Goal: Task Accomplishment & Management: Complete application form

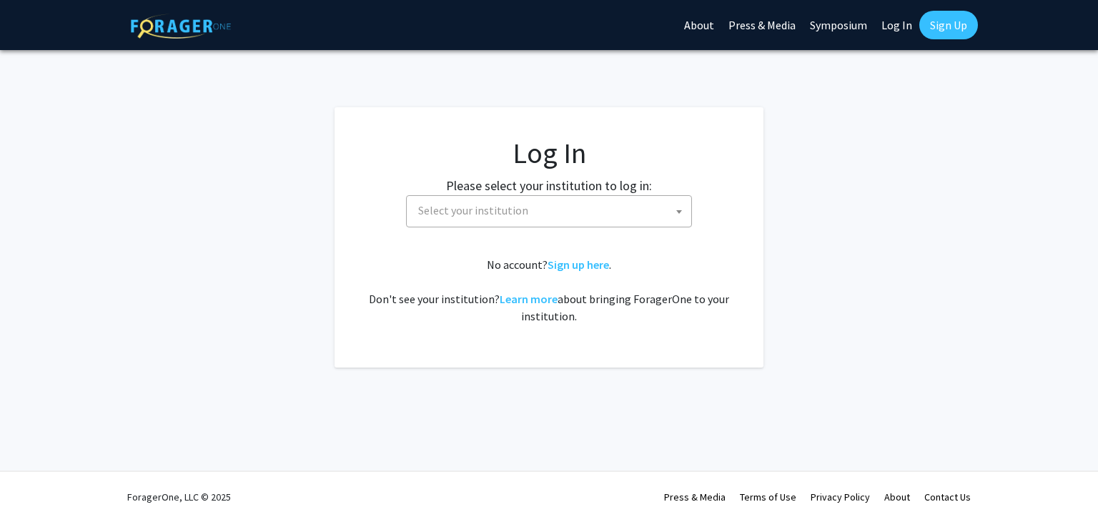
select select
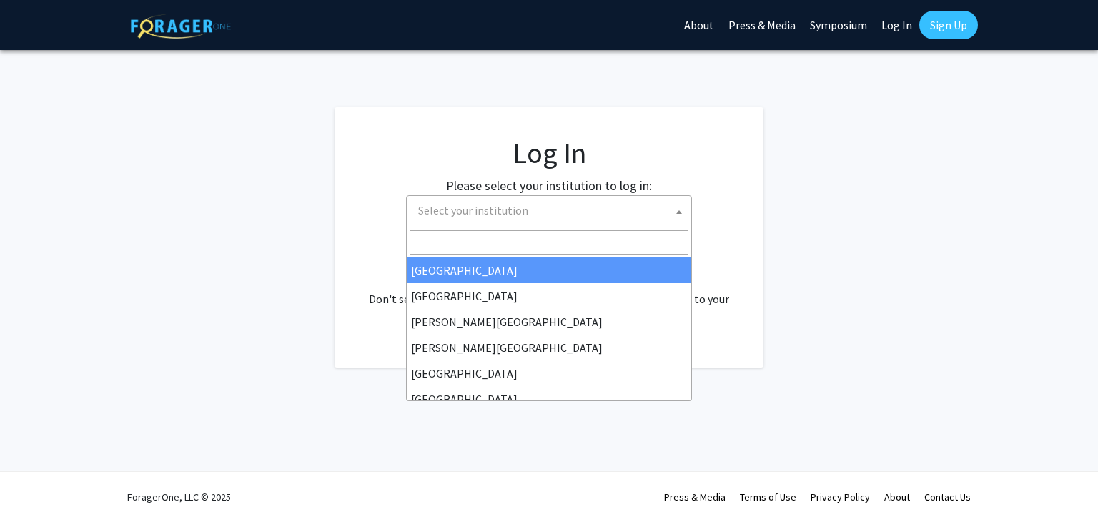
click at [569, 209] on span "Select your institution" at bounding box center [551, 210] width 279 height 29
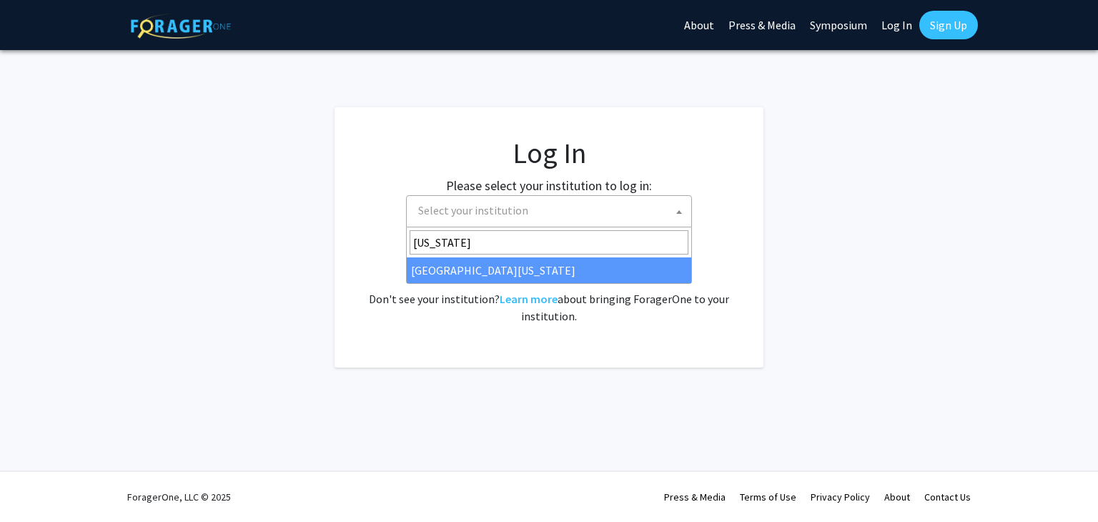
type input "maryland"
select select "31"
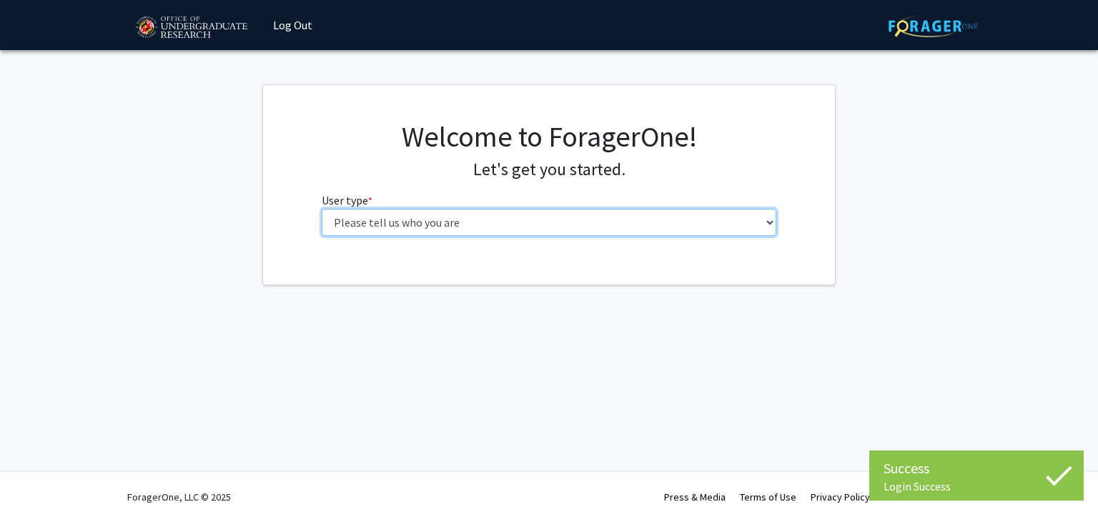
click at [660, 216] on select "Please tell us who you are Undergraduate Student Master's Student Doctoral Cand…" at bounding box center [549, 222] width 455 height 27
click at [322, 209] on select "Please tell us who you are Undergraduate Student Master's Student Doctoral Cand…" at bounding box center [549, 222] width 455 height 27
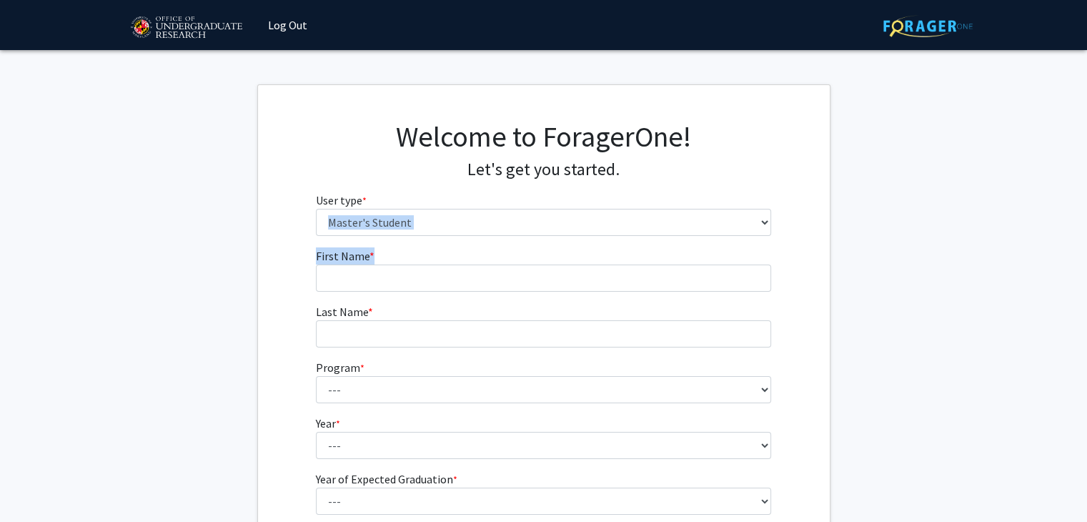
drag, startPoint x: 630, startPoint y: 231, endPoint x: 752, endPoint y: 219, distance: 122.1
click at [752, 219] on div "Welcome to ForagerOne! Let's get you started. User type * required Please tell …" at bounding box center [544, 338] width 572 height 507
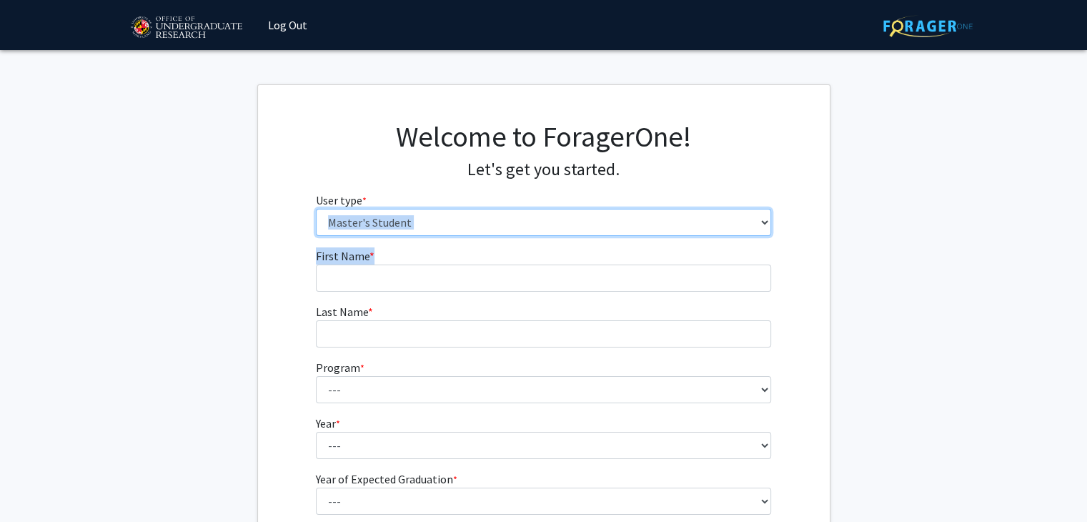
click at [763, 223] on select "Please tell us who you are Undergraduate Student Master's Student Doctoral Cand…" at bounding box center [543, 222] width 455 height 27
select select "1: undergrad"
click at [316, 209] on select "Please tell us who you are Undergraduate Student Master's Student Doctoral Cand…" at bounding box center [543, 222] width 455 height 27
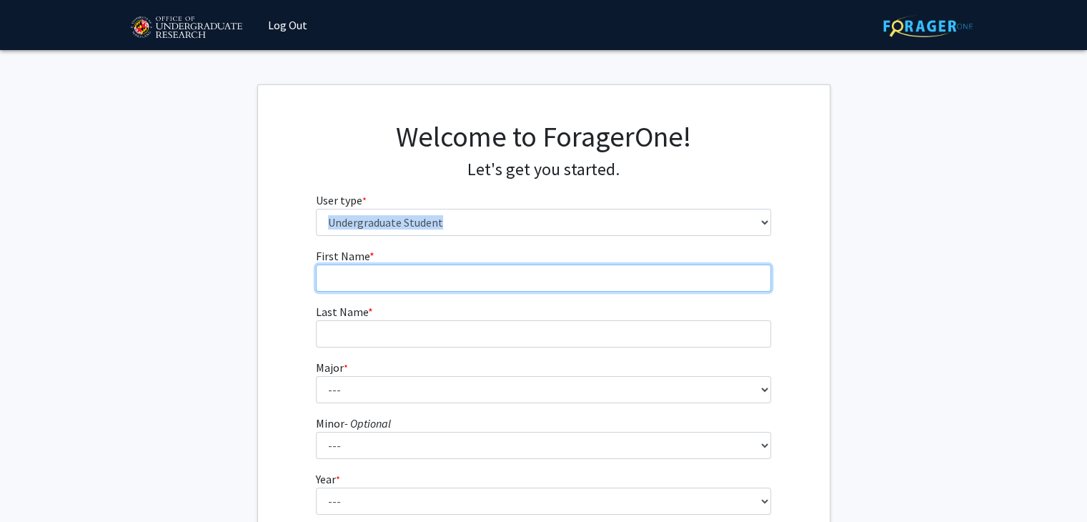
click at [532, 283] on input "First Name * required" at bounding box center [543, 277] width 455 height 27
type input "Yiyang"
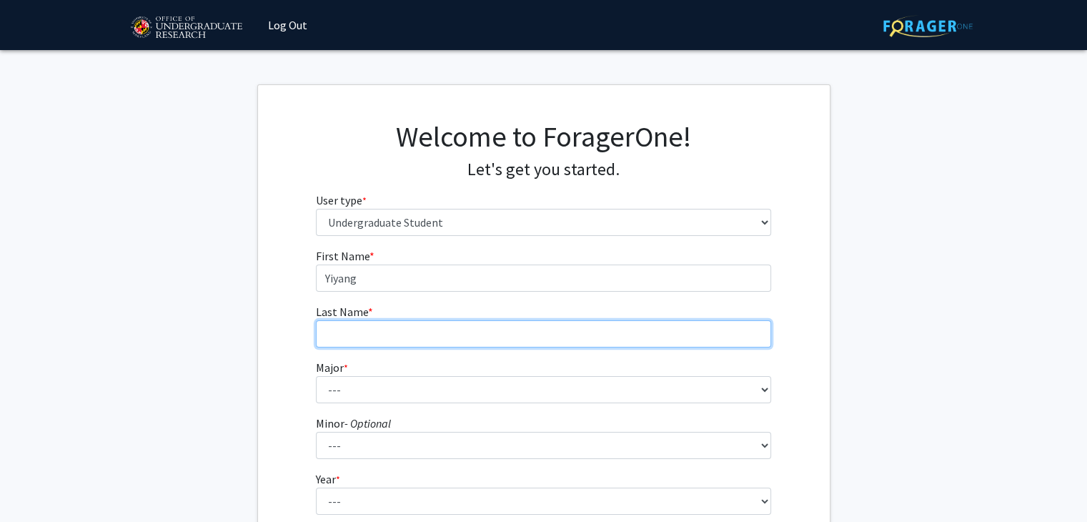
type input "[PERSON_NAME]"
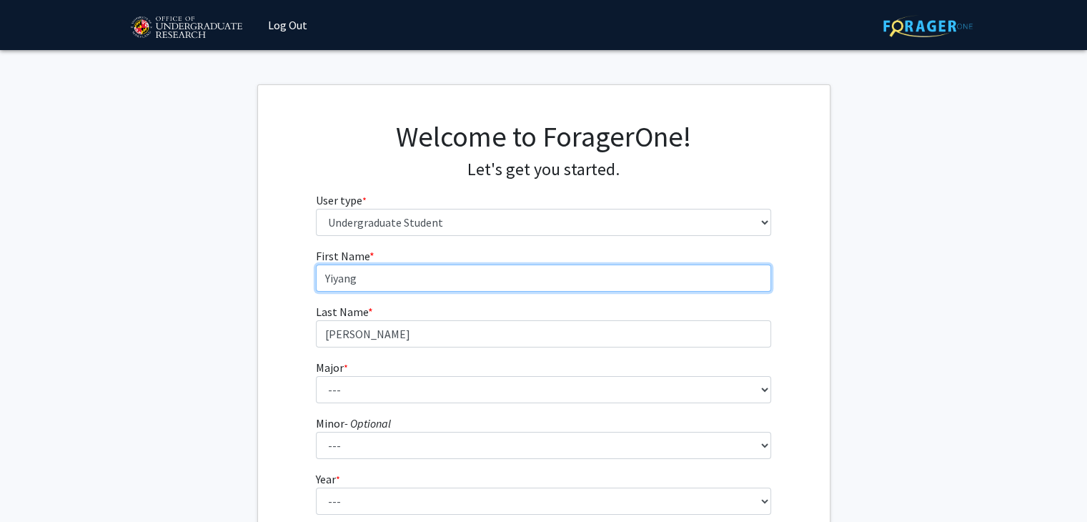
scroll to position [31, 0]
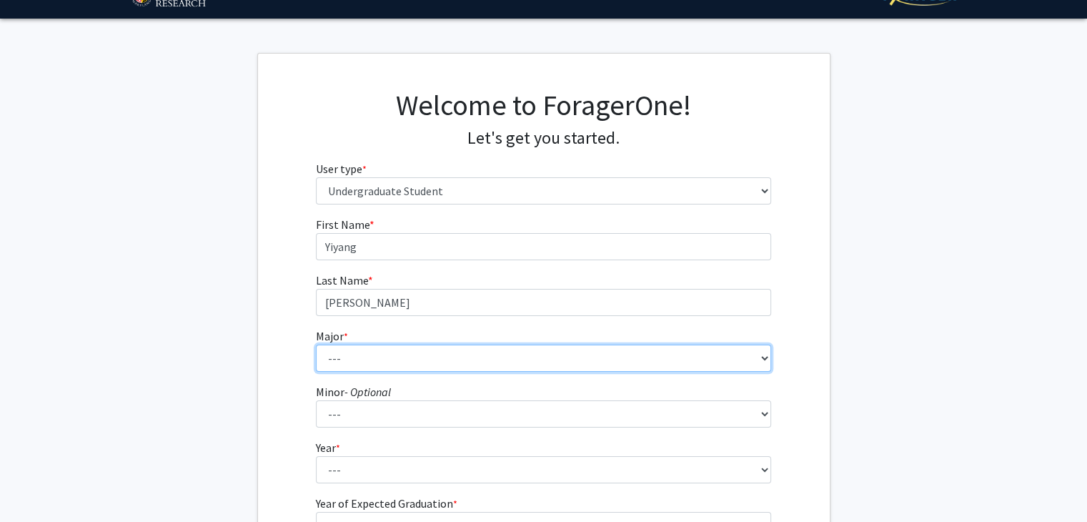
click at [398, 349] on select "--- Accounting Aerospace Engineering African American and Africana Studies Agri…" at bounding box center [543, 357] width 455 height 27
select select "28: 2329"
click at [316, 344] on select "--- Accounting Aerospace Engineering African American and Africana Studies Agri…" at bounding box center [543, 357] width 455 height 27
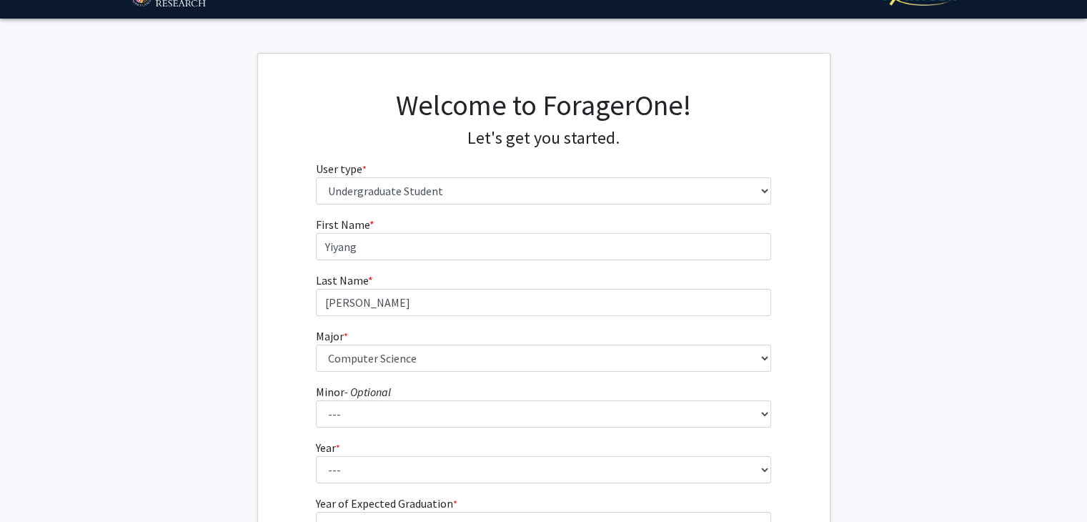
click at [345, 330] on span "*" at bounding box center [346, 336] width 4 height 13
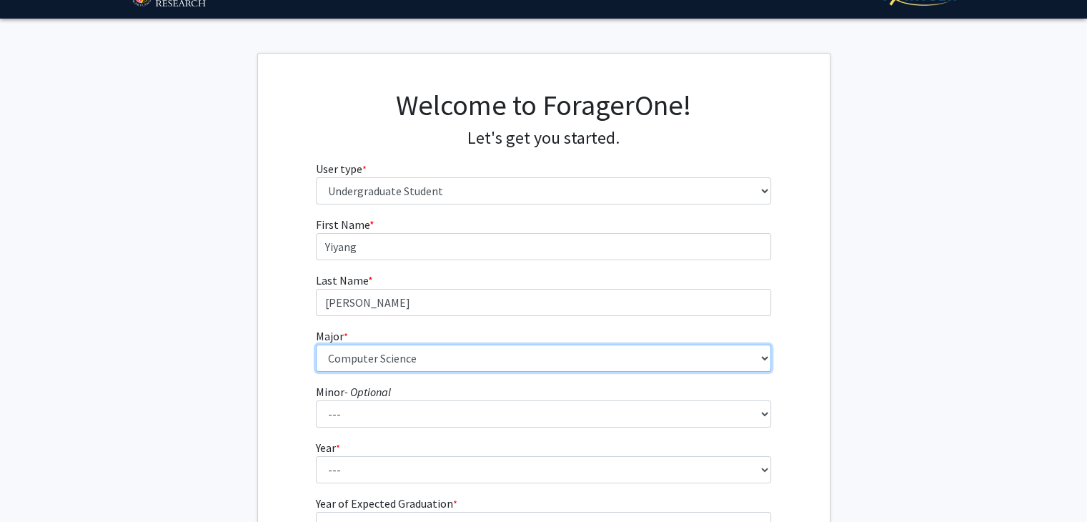
click at [345, 344] on select "--- Accounting Aerospace Engineering African American and Africana Studies Agri…" at bounding box center [543, 357] width 455 height 27
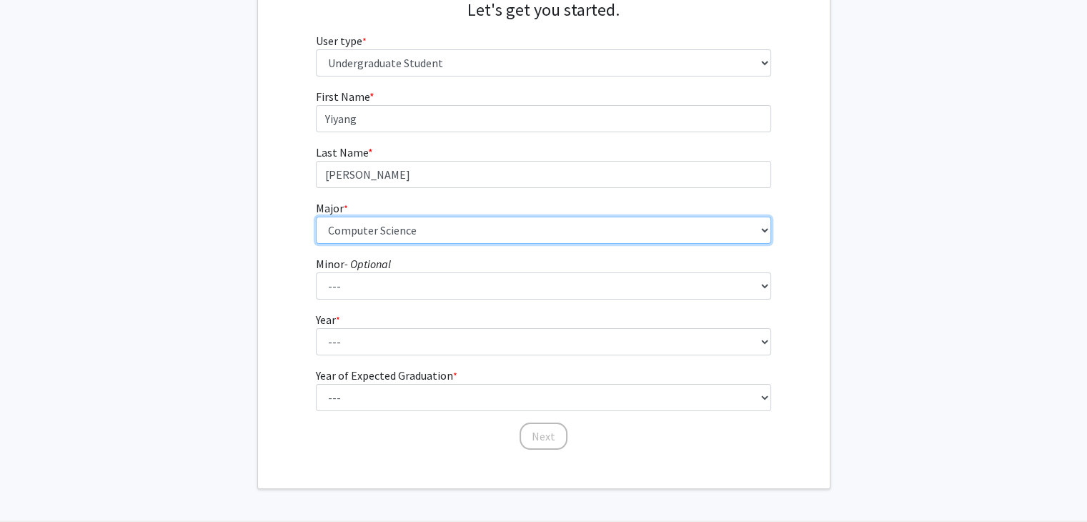
scroll to position [162, 0]
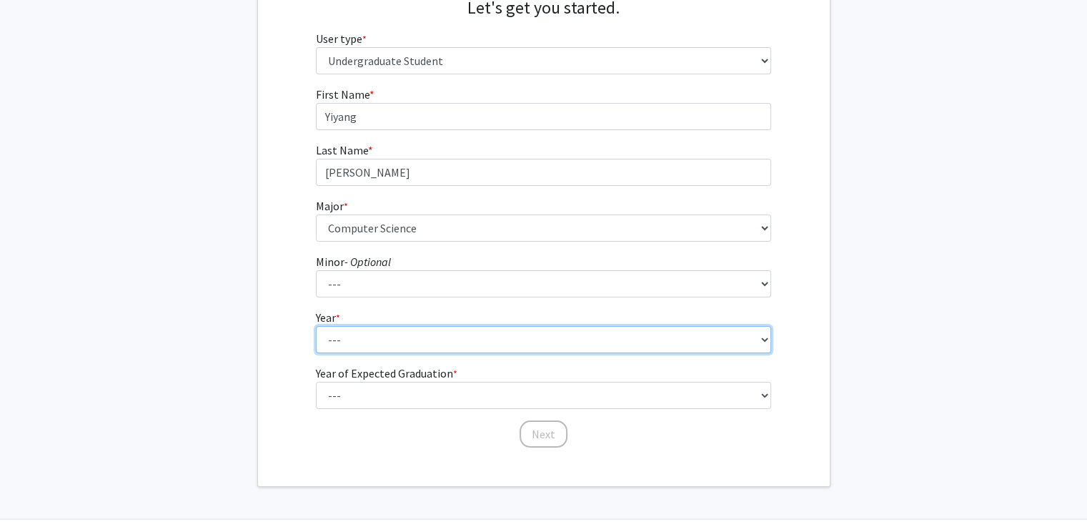
click at [334, 342] on select "--- First-year Sophomore Junior Senior Postbaccalaureate Certificate" at bounding box center [543, 339] width 455 height 27
select select "2: sophomore"
click at [316, 326] on select "--- First-year Sophomore Junior Senior Postbaccalaureate Certificate" at bounding box center [543, 339] width 455 height 27
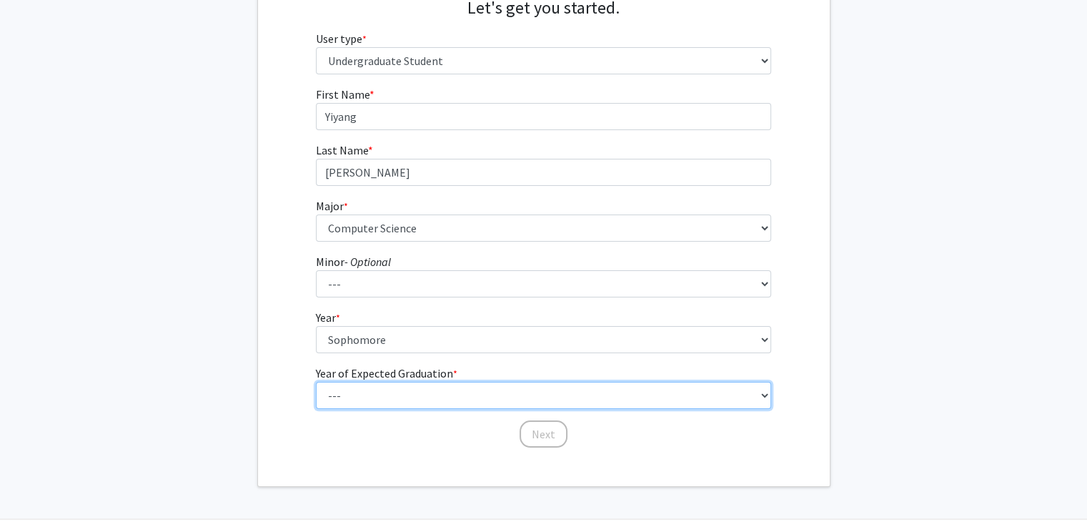
click at [364, 382] on select "--- 2025 2026 2027 2028 2029 2030 2031 2032 2033 2034" at bounding box center [543, 395] width 455 height 27
select select "4: 2028"
click at [316, 382] on select "--- 2025 2026 2027 2028 2029 2030 2031 2032 2033 2034" at bounding box center [543, 395] width 455 height 27
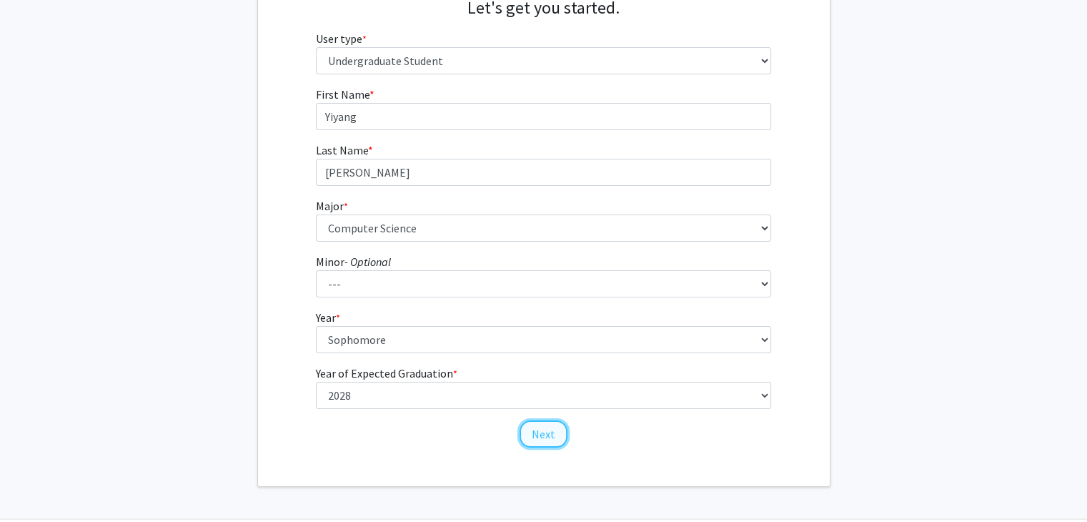
click at [549, 424] on button "Next" at bounding box center [544, 433] width 48 height 27
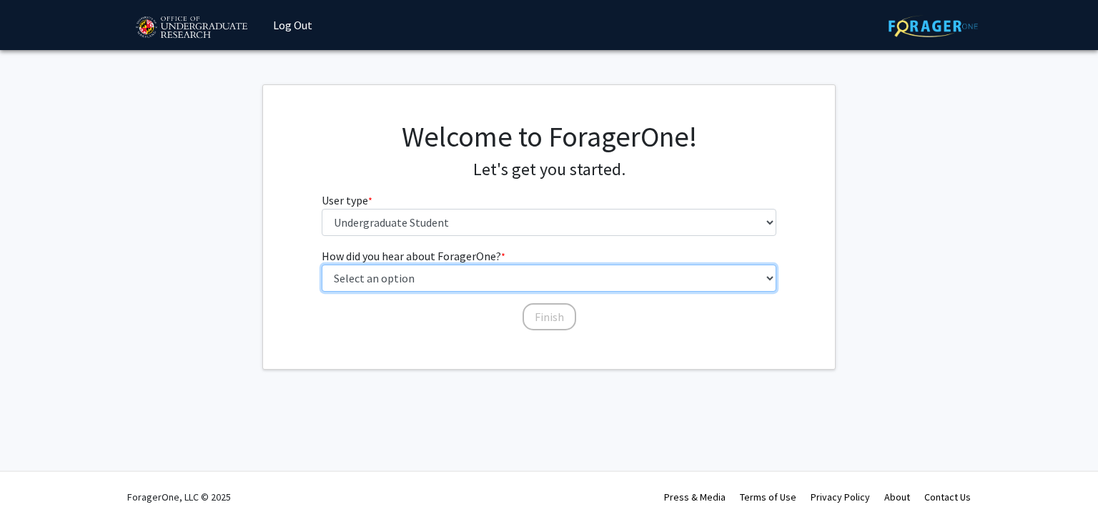
click at [432, 276] on select "Select an option Peer/student recommendation Faculty/staff recommendation Unive…" at bounding box center [549, 277] width 455 height 27
select select "3: university_website"
click at [322, 264] on select "Select an option Peer/student recommendation Faculty/staff recommendation Unive…" at bounding box center [549, 277] width 455 height 27
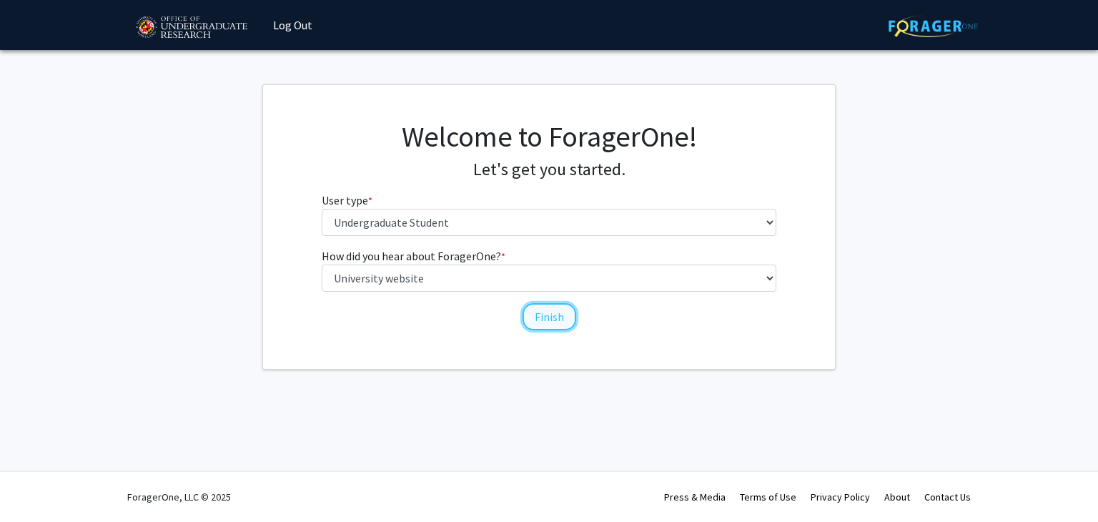
click at [548, 321] on button "Finish" at bounding box center [549, 316] width 54 height 27
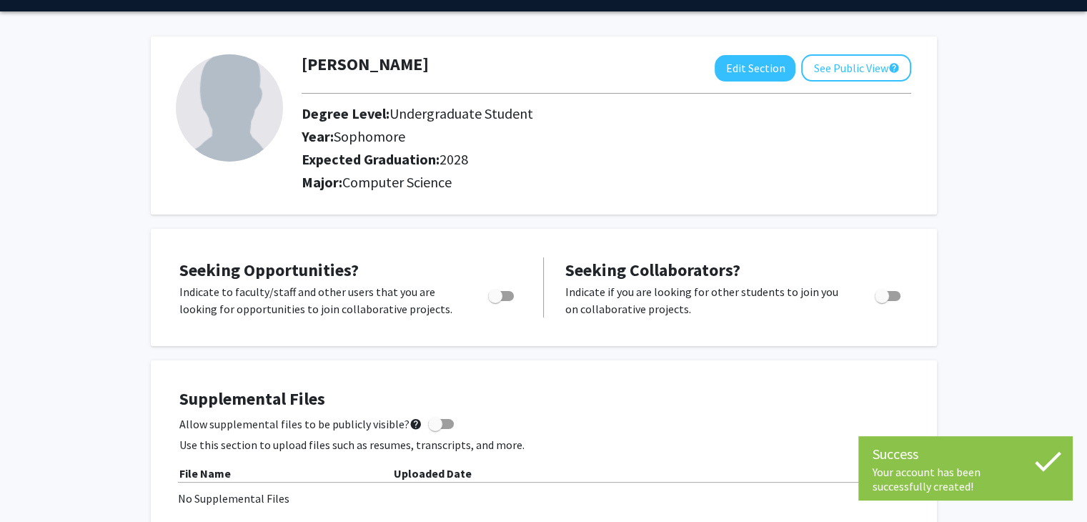
scroll to position [43, 0]
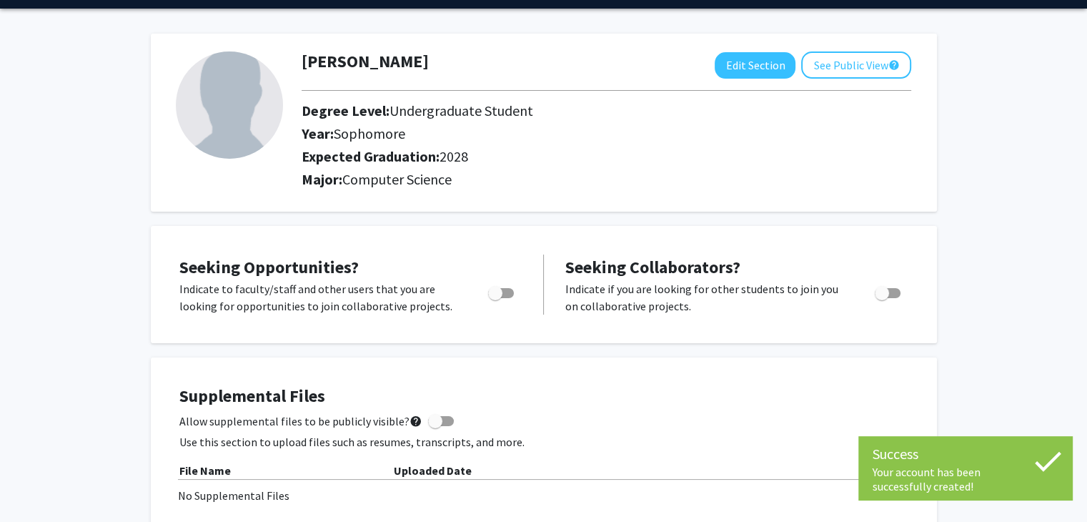
click at [502, 292] on span "Toggle" at bounding box center [495, 293] width 14 height 14
click at [495, 298] on input "Are you actively seeking opportunities?" at bounding box center [495, 298] width 1 height 1
checkbox input "true"
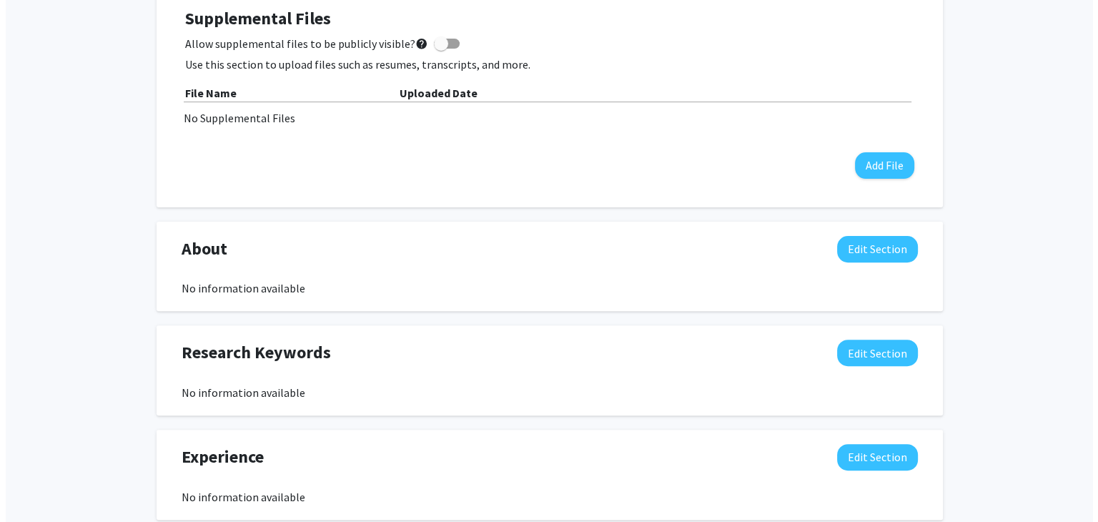
scroll to position [420, 0]
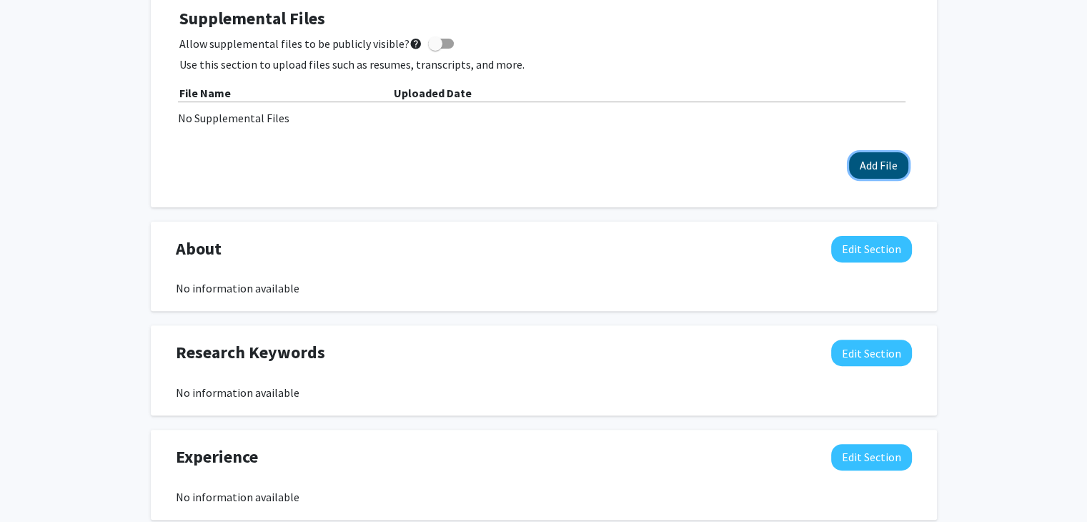
click at [880, 153] on button "Add File" at bounding box center [878, 165] width 59 height 26
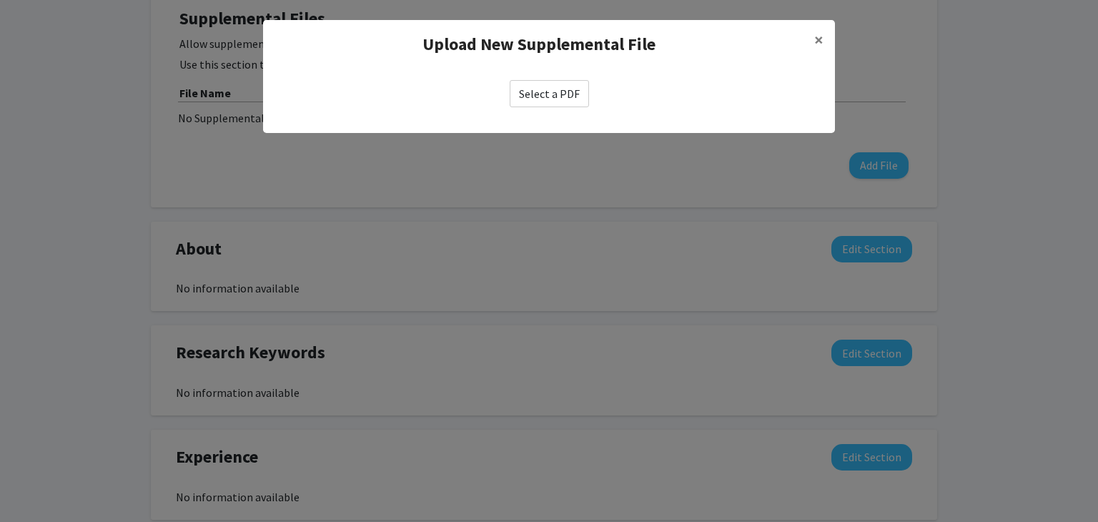
click at [549, 124] on div "Upload New Supplemental File × Select a PDF" at bounding box center [549, 76] width 572 height 113
click at [535, 101] on label "Select a PDF" at bounding box center [549, 93] width 79 height 27
click at [0, 0] on input "Select a PDF" at bounding box center [0, 0] width 0 height 0
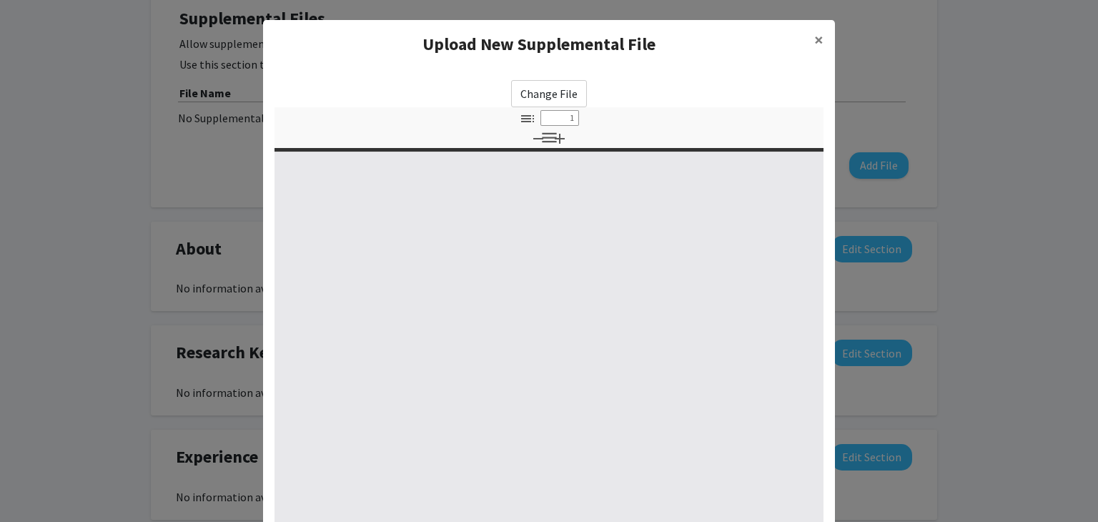
select select "custom"
type input "0"
select select "custom"
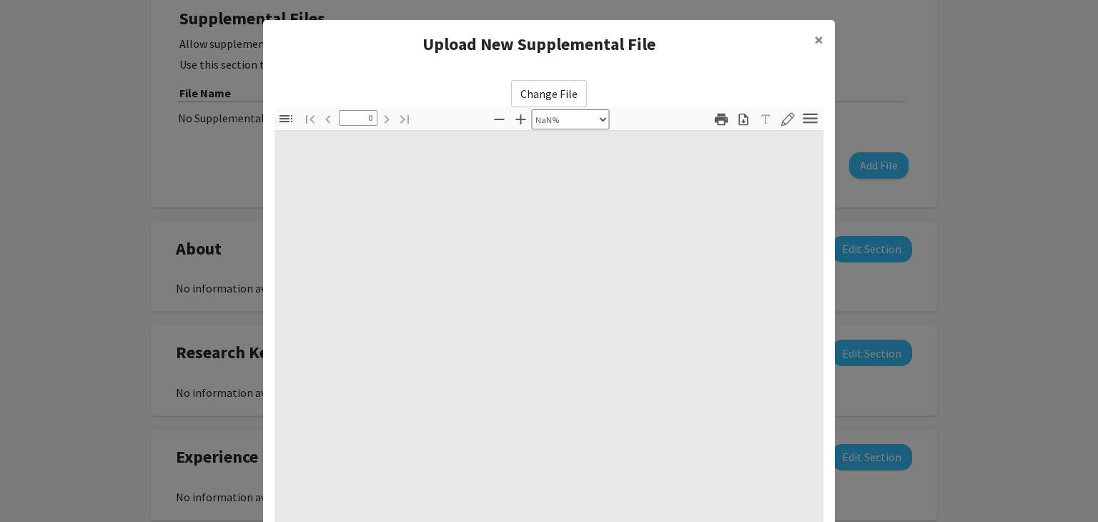
type input "1"
select select "auto"
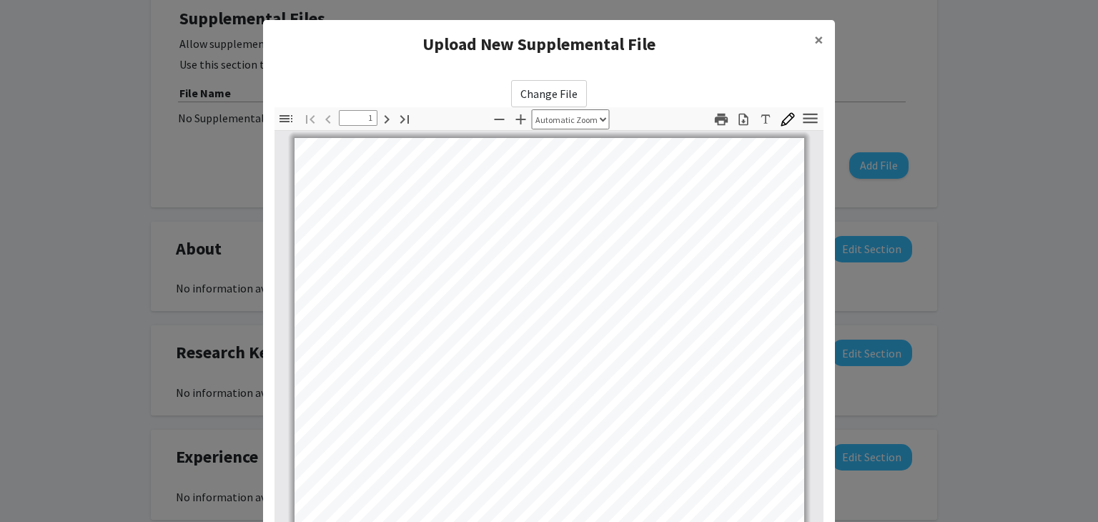
scroll to position [0, 0]
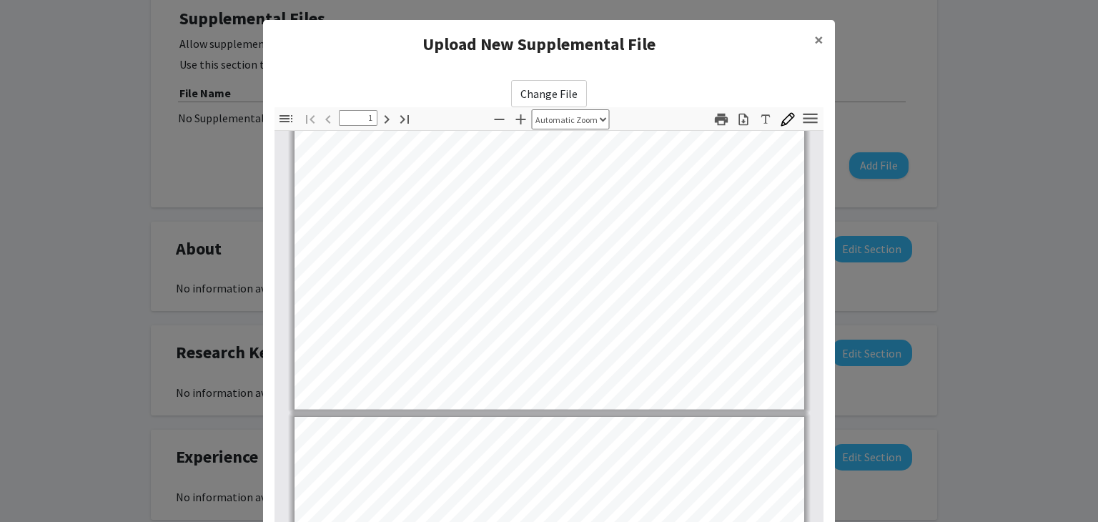
type input "2"
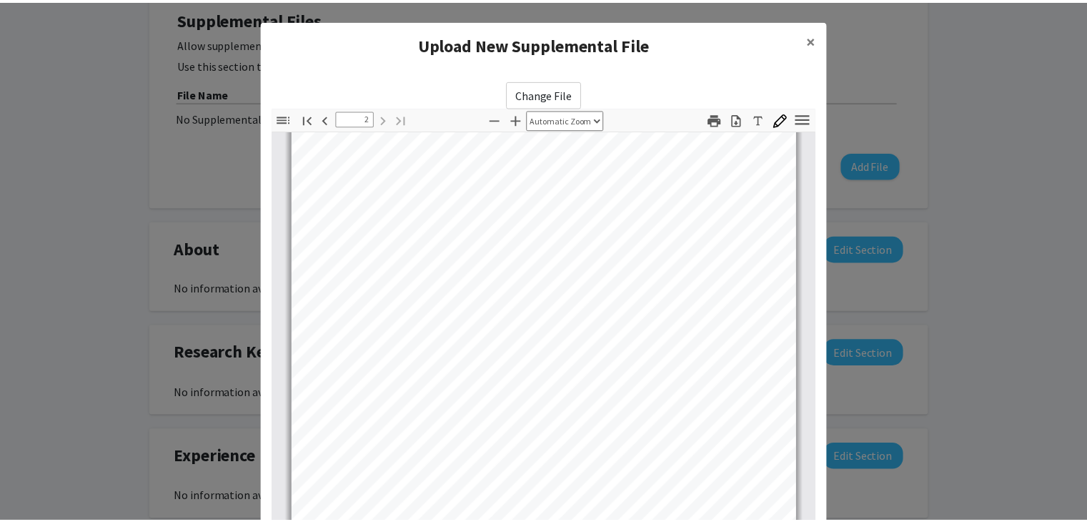
scroll to position [154, 0]
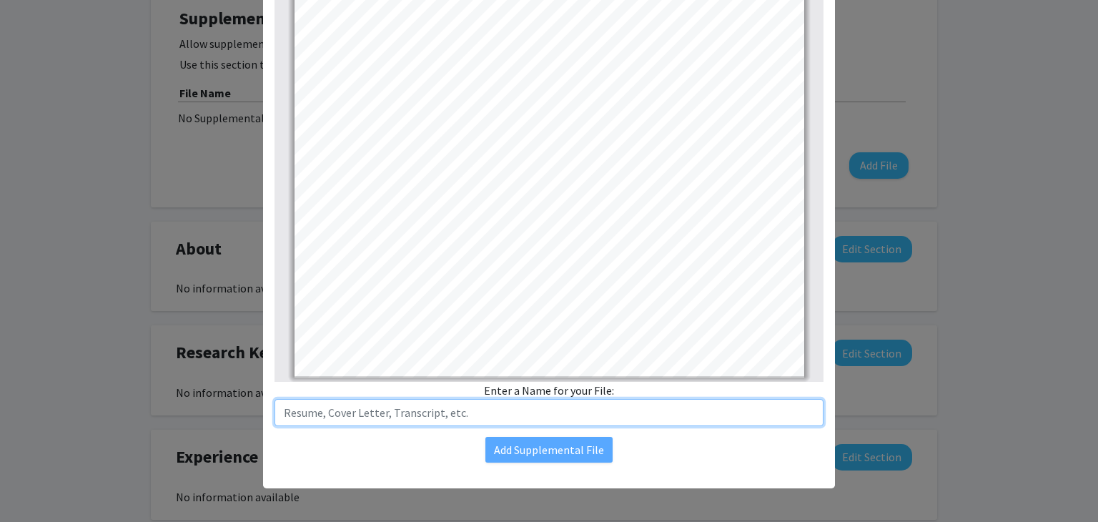
click at [392, 419] on input "text" at bounding box center [548, 412] width 549 height 27
type input "Transcript"
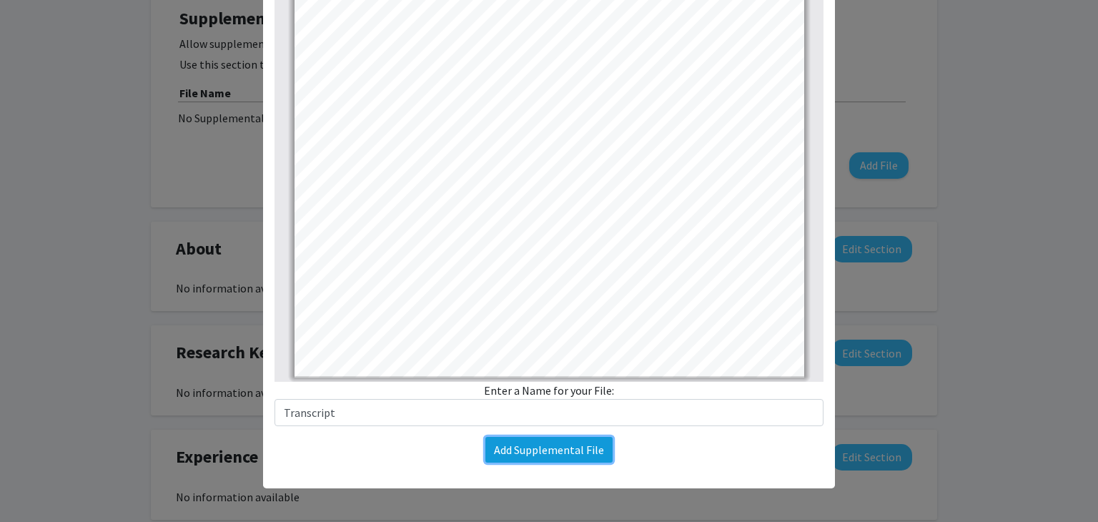
click at [490, 447] on button "Add Supplemental File" at bounding box center [548, 450] width 127 height 26
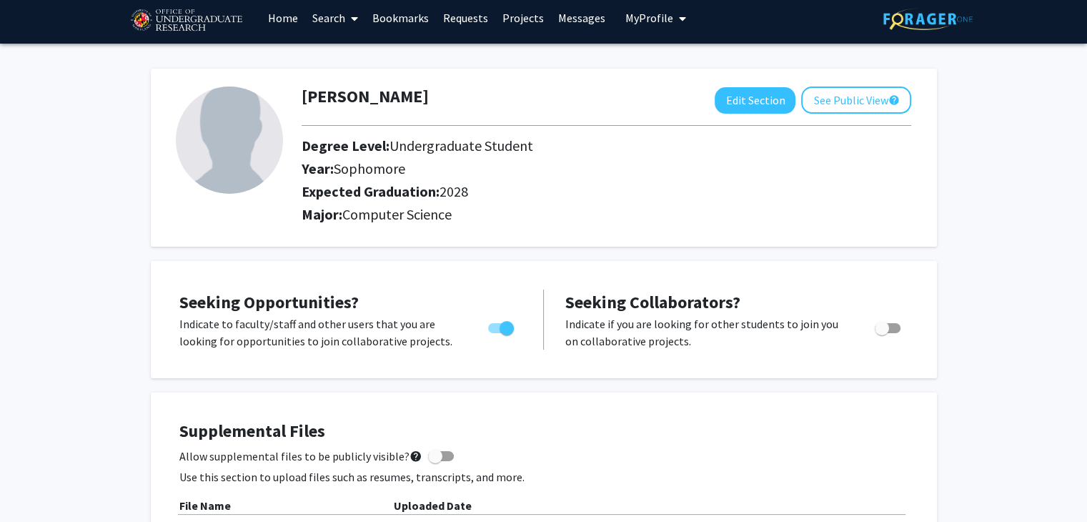
scroll to position [0, 0]
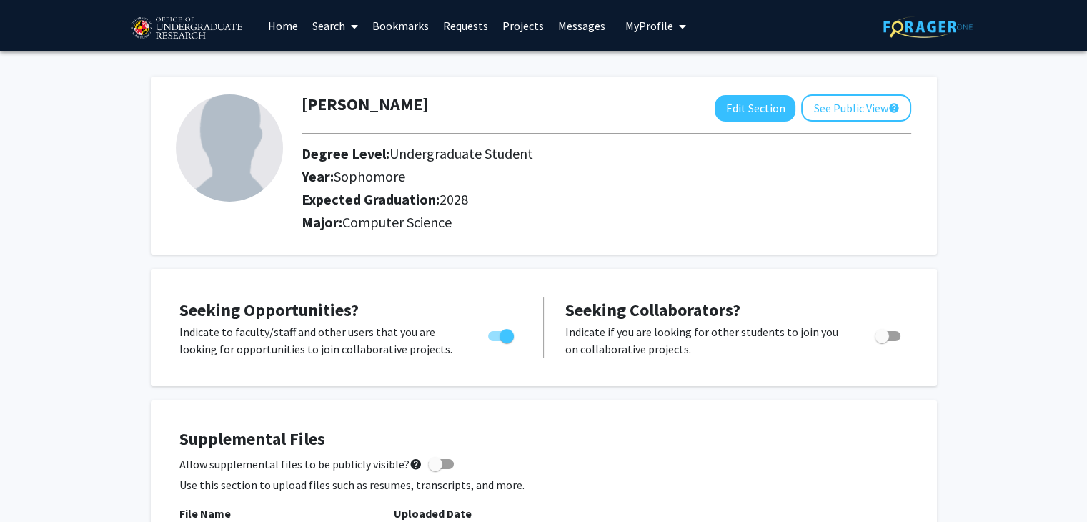
click at [528, 28] on link "Projects" at bounding box center [523, 26] width 56 height 50
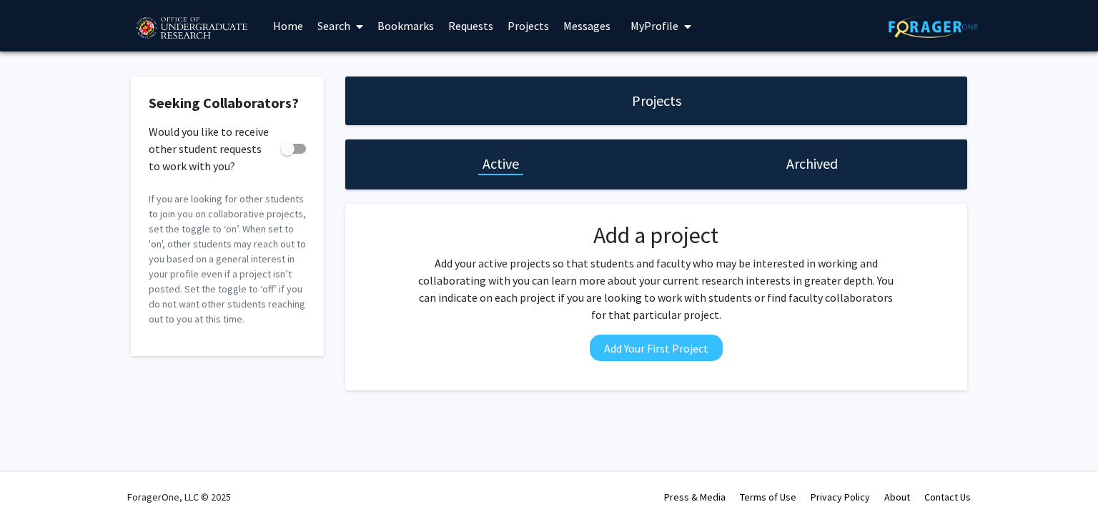
click at [278, 19] on link "Home" at bounding box center [288, 26] width 44 height 50
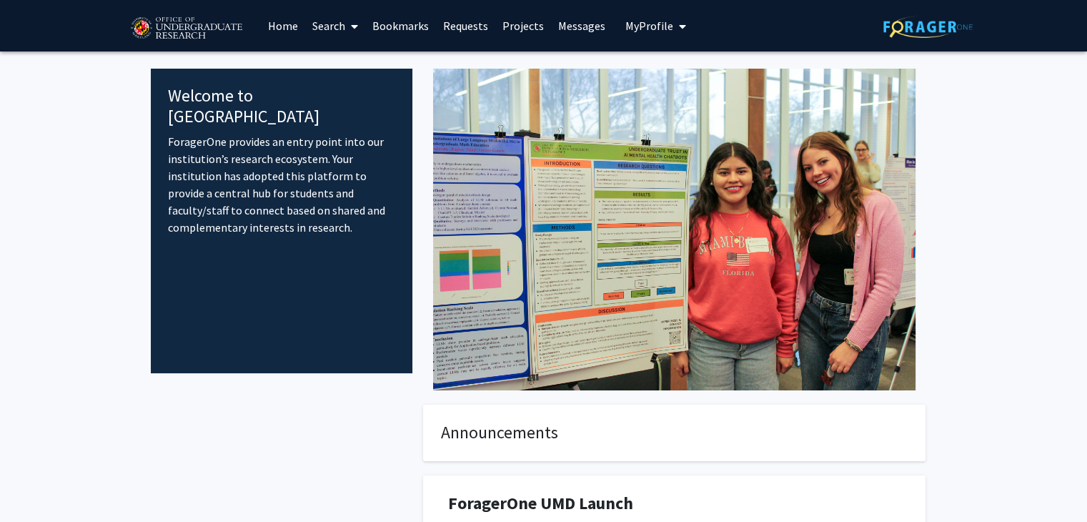
click at [320, 24] on link "Search" at bounding box center [335, 26] width 60 height 50
click at [377, 362] on div "Welcome to ForagerOne ForagerOne provides an entry point into our institution’s…" at bounding box center [282, 221] width 262 height 304
click at [349, 29] on span at bounding box center [351, 26] width 13 height 50
click at [334, 85] on span "Students" at bounding box center [348, 94] width 87 height 29
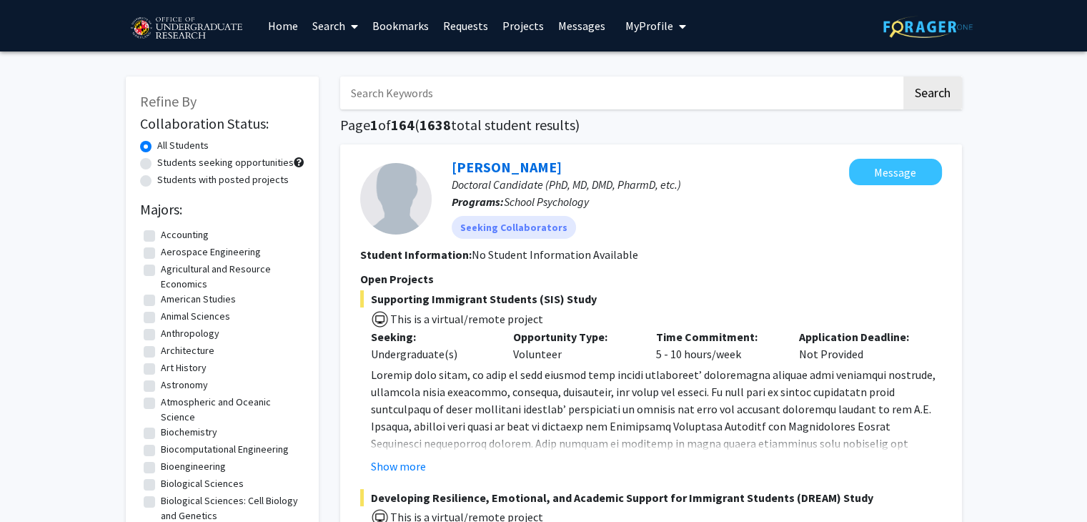
click at [320, 35] on link "Search" at bounding box center [335, 26] width 60 height 50
click at [333, 58] on span "Faculty/Staff" at bounding box center [357, 65] width 105 height 29
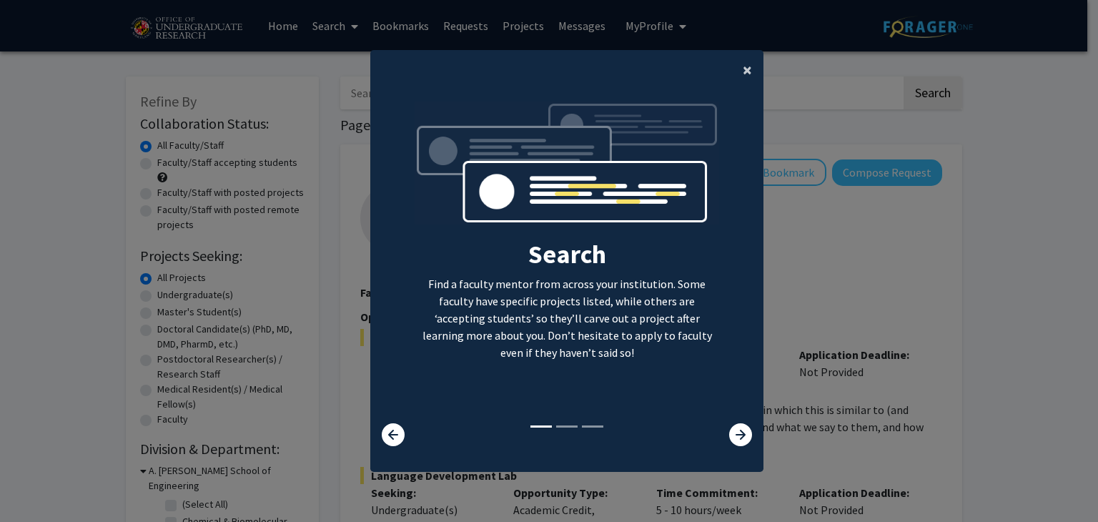
click at [742, 78] on span "×" at bounding box center [746, 70] width 9 height 22
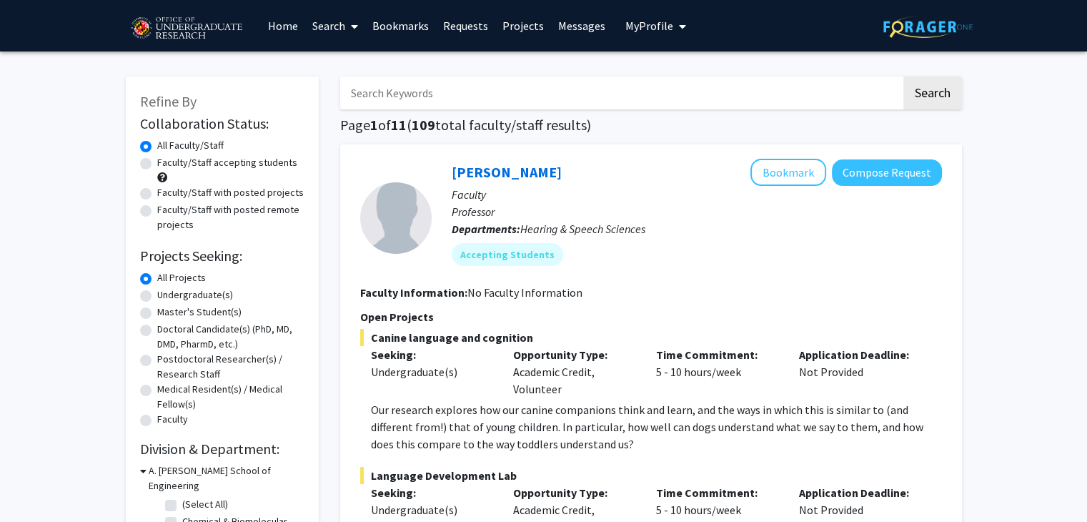
click at [157, 163] on label "Faculty/Staff accepting students" at bounding box center [227, 162] width 140 height 15
click at [157, 163] on input "Faculty/Staff accepting students" at bounding box center [161, 159] width 9 height 9
radio input "true"
click at [157, 295] on label "Undergraduate(s)" at bounding box center [195, 294] width 76 height 15
click at [157, 295] on input "Undergraduate(s)" at bounding box center [161, 291] width 9 height 9
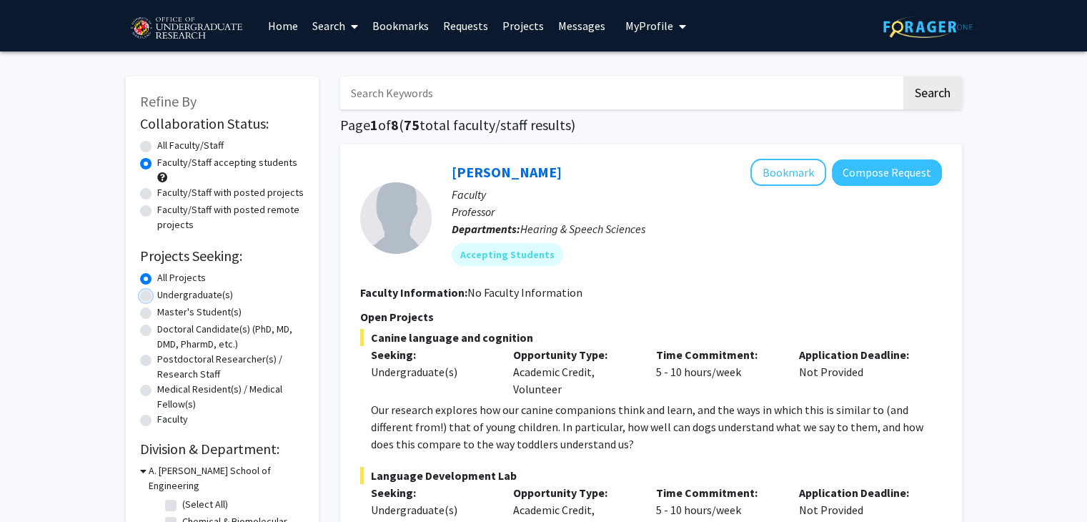
radio input "true"
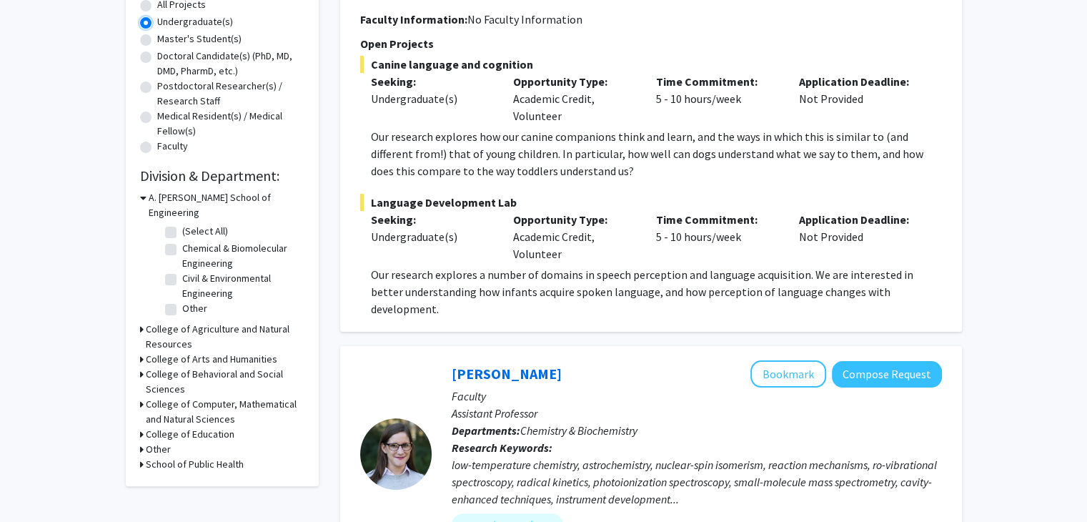
scroll to position [274, 0]
click at [181, 396] on h3 "College of Computer, Mathematical and Natural Sciences" at bounding box center [225, 411] width 159 height 30
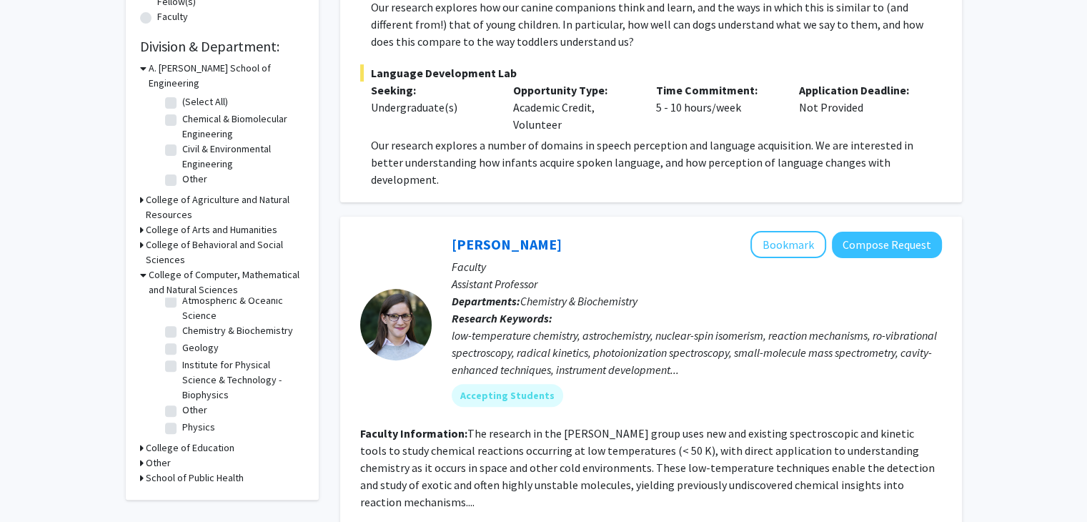
scroll to position [0, 0]
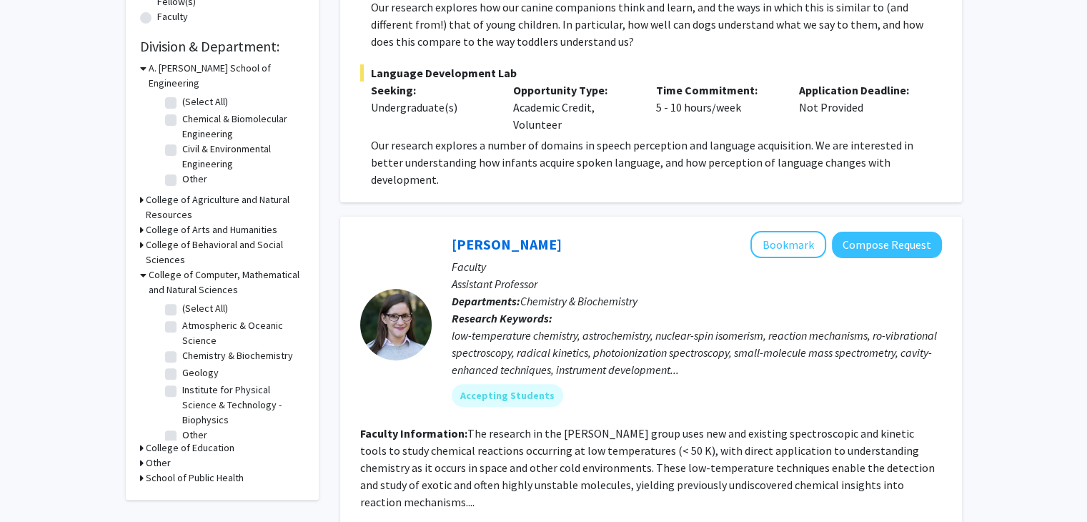
click at [182, 301] on label "(Select All)" at bounding box center [205, 308] width 46 height 15
click at [182, 301] on input "(Select All)" at bounding box center [186, 305] width 9 height 9
checkbox input "true"
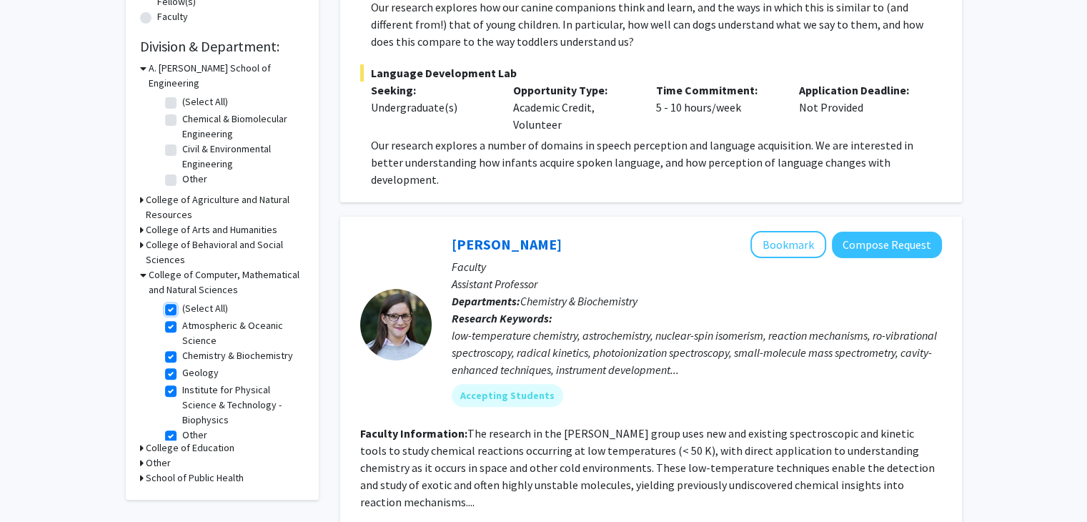
checkbox input "true"
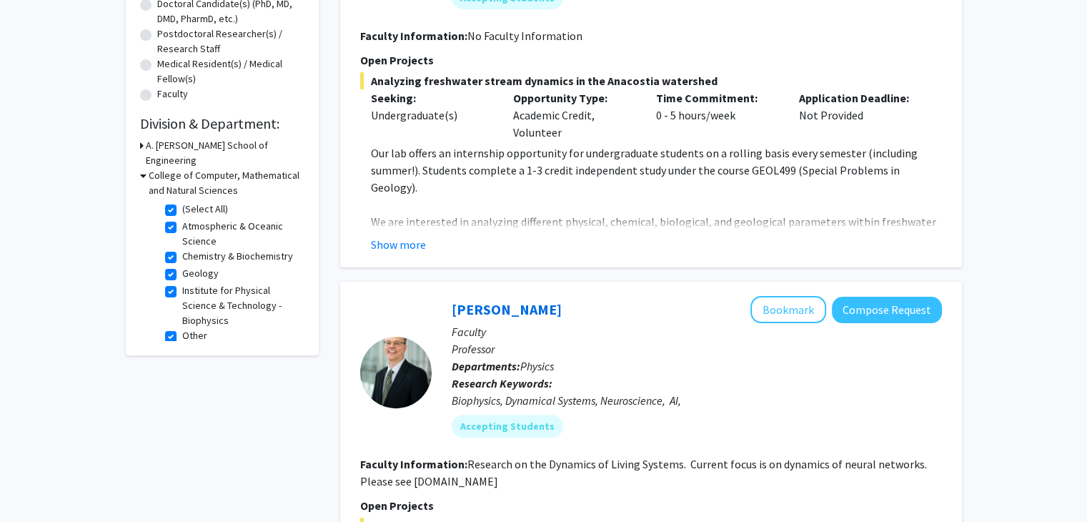
scroll to position [37, 0]
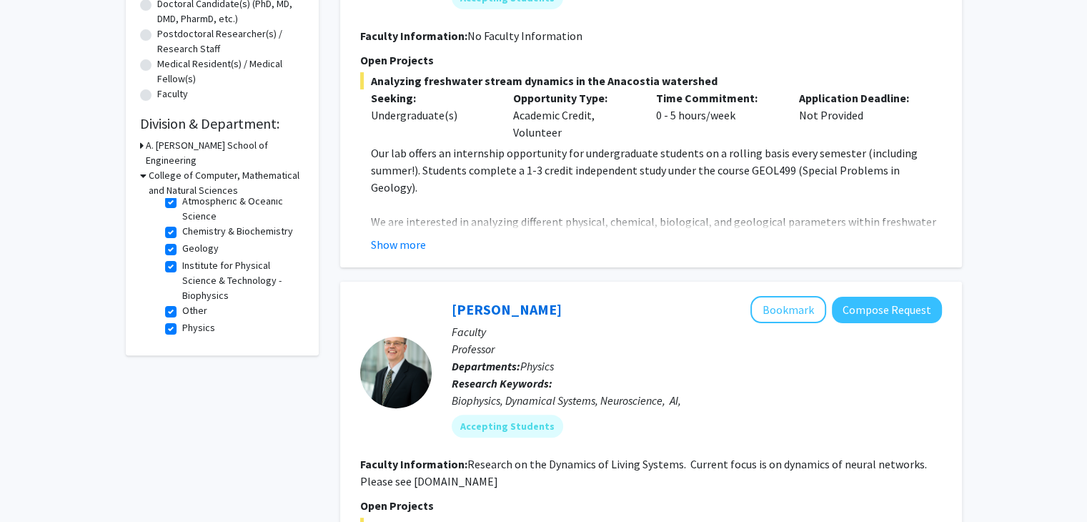
click at [177, 320] on fg-checkbox "Physics Physics" at bounding box center [233, 328] width 136 height 17
click at [177, 258] on fg-checkbox "Institute for Physical Science & Technology - Biophysics Institute for Physical…" at bounding box center [233, 280] width 136 height 45
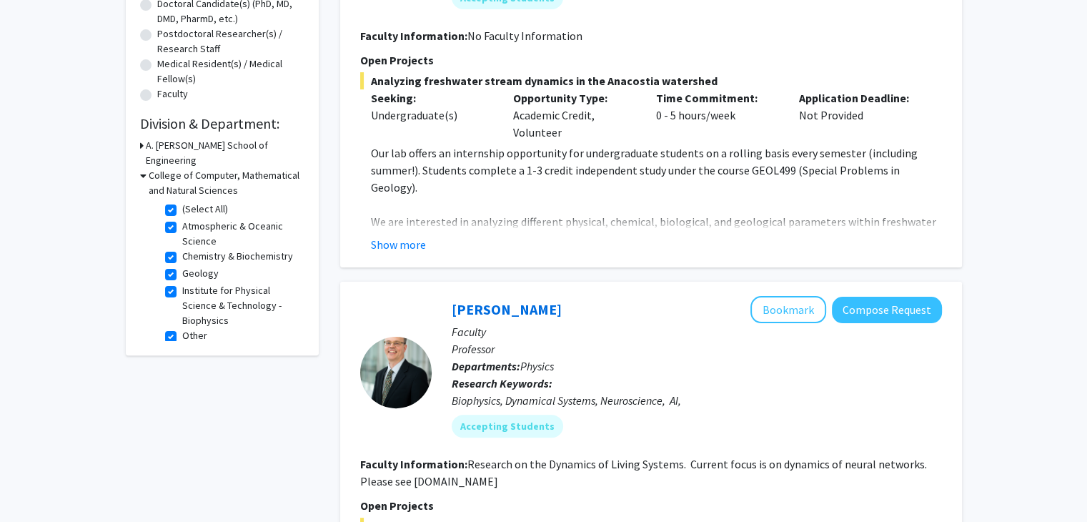
click at [152, 168] on h3 "College of Computer, Mathematical and Natural Sciences" at bounding box center [227, 183] width 156 height 30
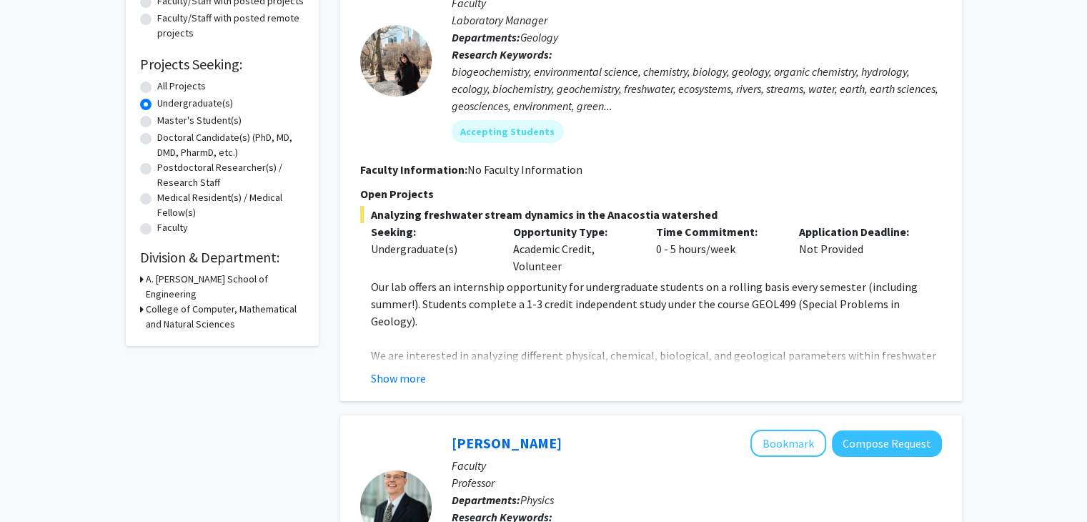
scroll to position [189, 0]
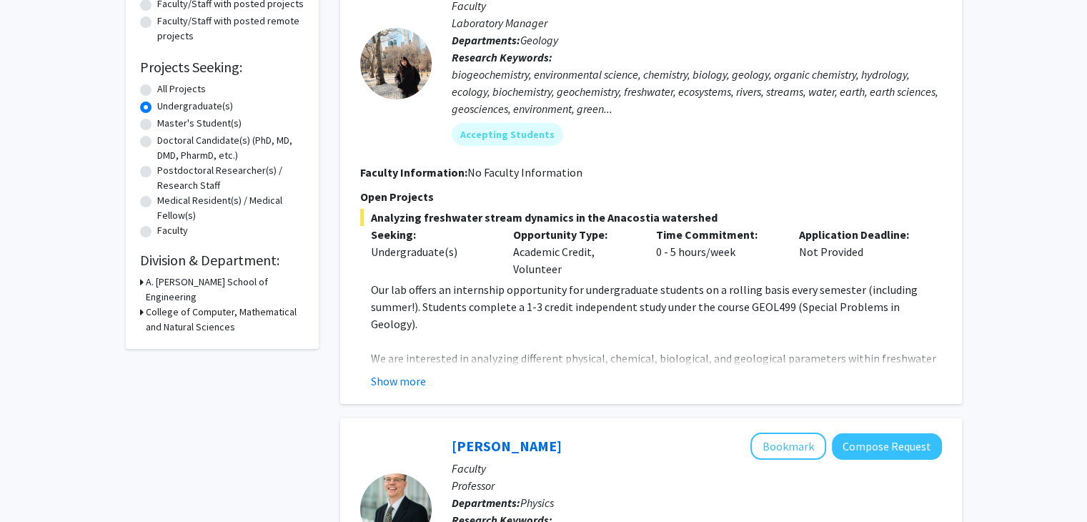
click at [152, 304] on h3 "College of Computer, Mathematical and Natural Sciences" at bounding box center [225, 319] width 159 height 30
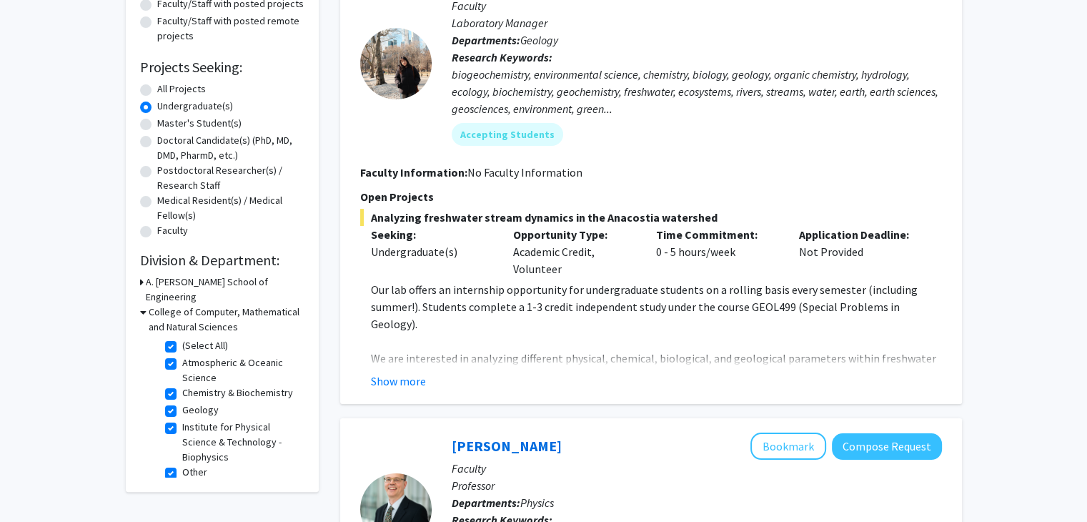
click at [160, 279] on h3 "A. [PERSON_NAME] School of Engineering" at bounding box center [225, 289] width 159 height 30
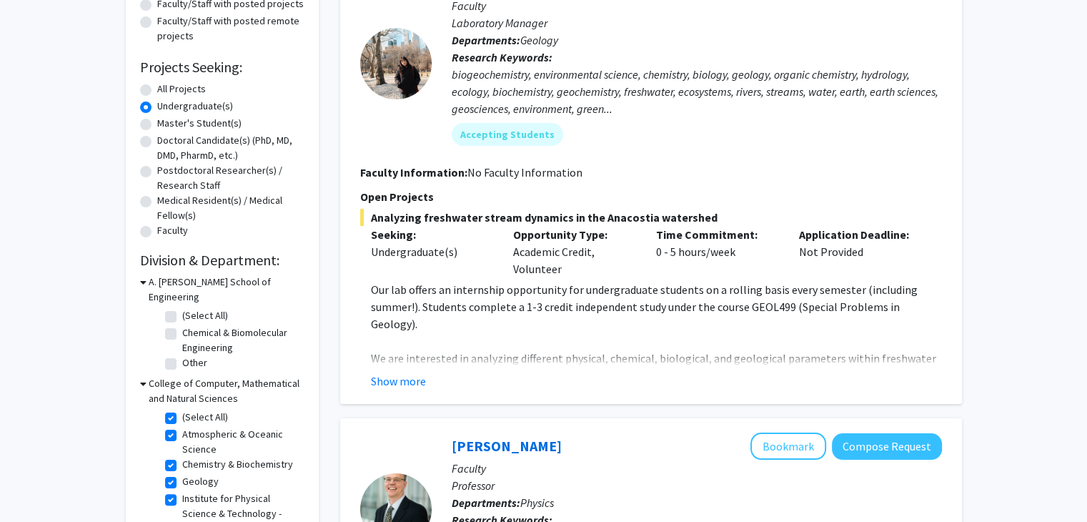
click at [160, 279] on h3 "A. [PERSON_NAME] School of Engineering" at bounding box center [227, 289] width 156 height 30
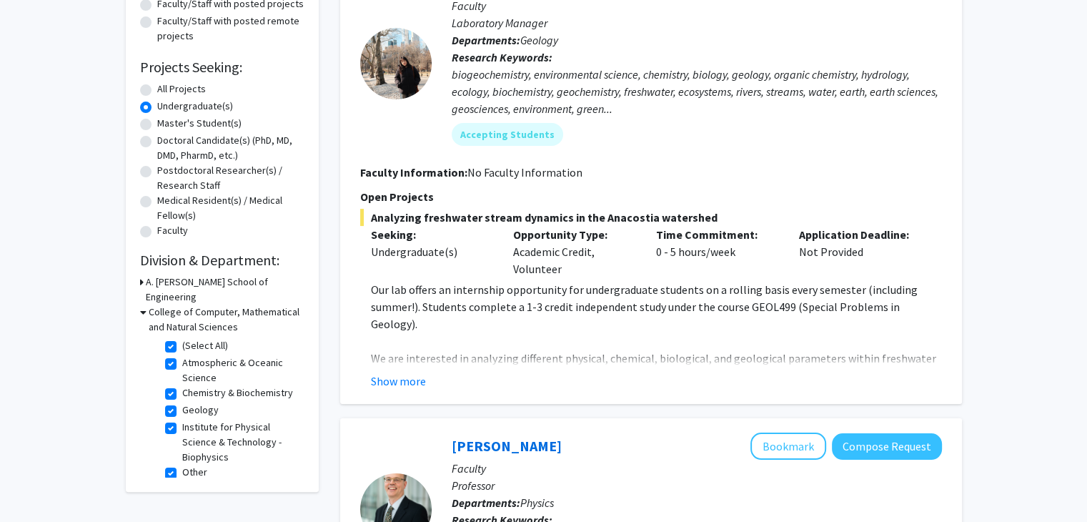
click at [182, 338] on label "(Select All)" at bounding box center [205, 345] width 46 height 15
click at [182, 338] on input "(Select All)" at bounding box center [186, 342] width 9 height 9
checkbox input "false"
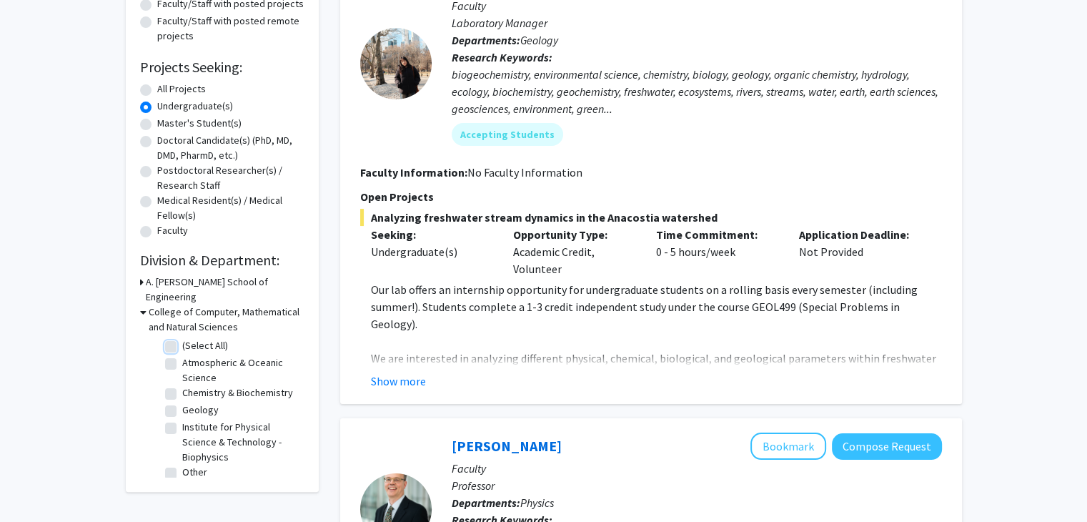
checkbox input "false"
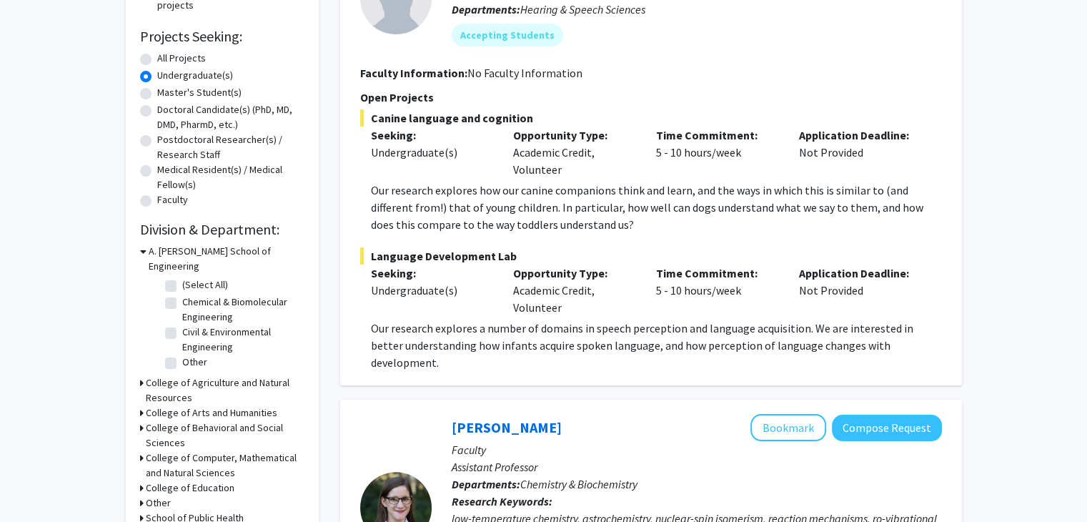
scroll to position [433, 0]
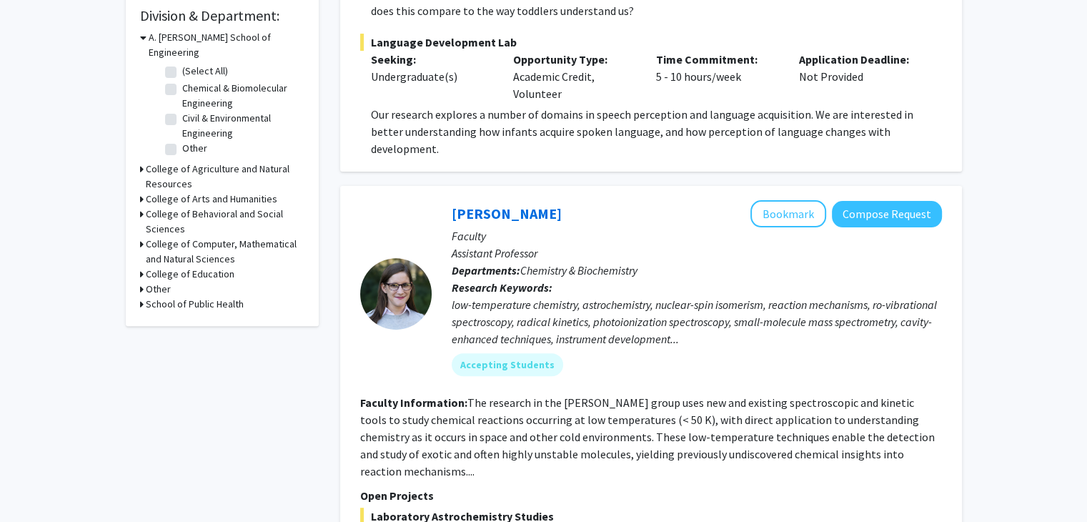
click at [152, 282] on h3 "Other" at bounding box center [158, 289] width 25 height 15
click at [164, 237] on h3 "College of Computer, Mathematical and Natural Sciences" at bounding box center [225, 252] width 159 height 30
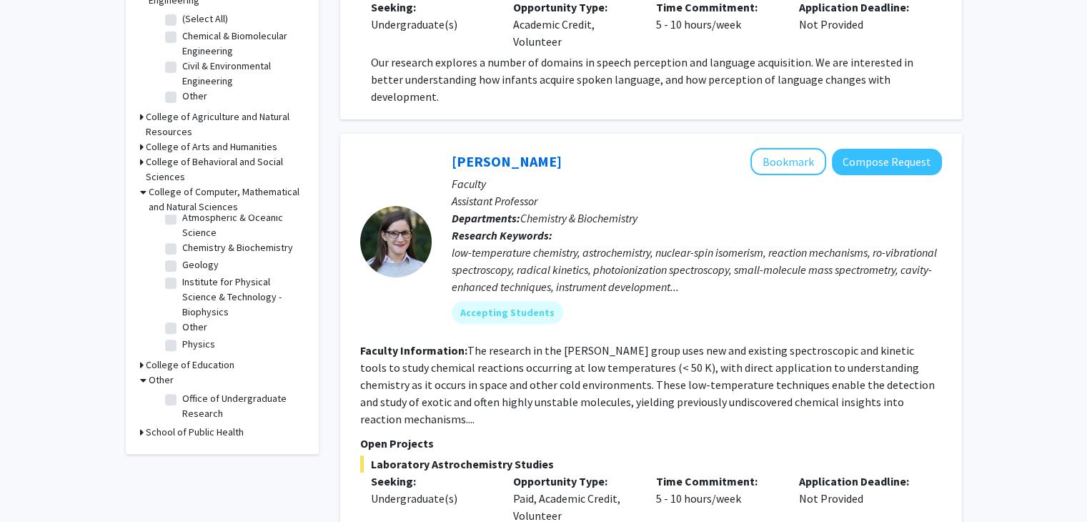
scroll to position [488, 0]
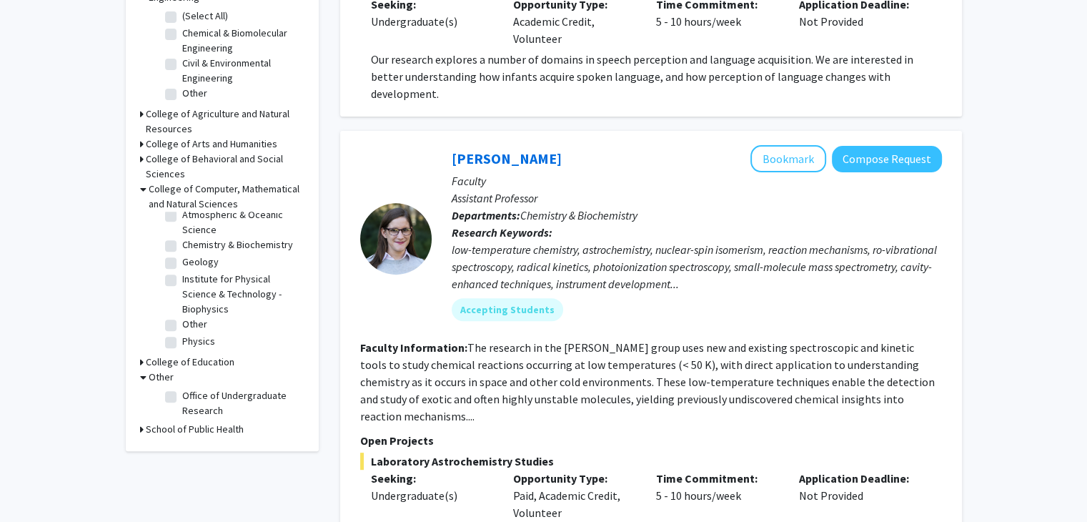
click at [182, 272] on label "Institute for Physical Science & Technology - Biophysics" at bounding box center [241, 294] width 119 height 45
click at [182, 272] on input "Institute for Physical Science & Technology - Biophysics" at bounding box center [186, 276] width 9 height 9
checkbox input "true"
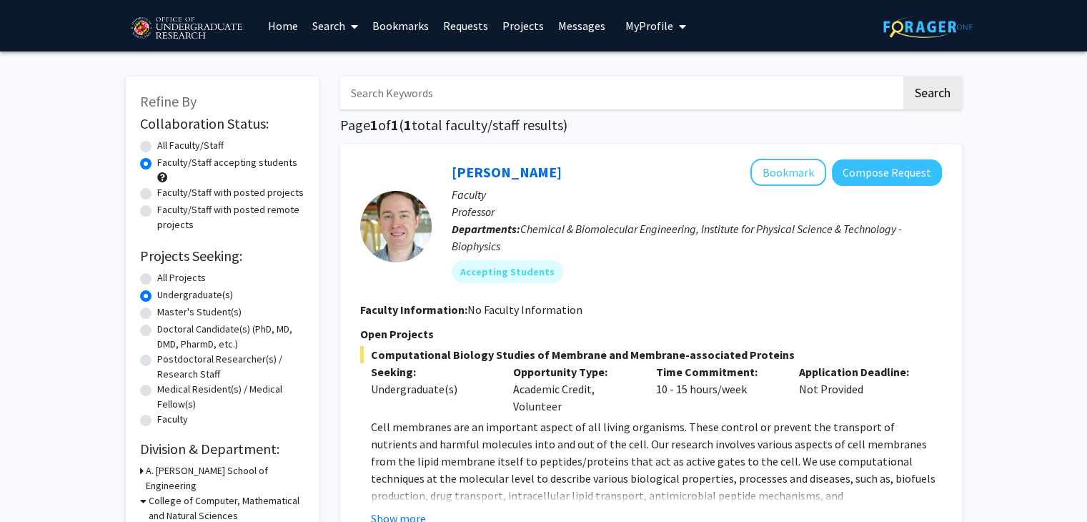
scroll to position [177, 0]
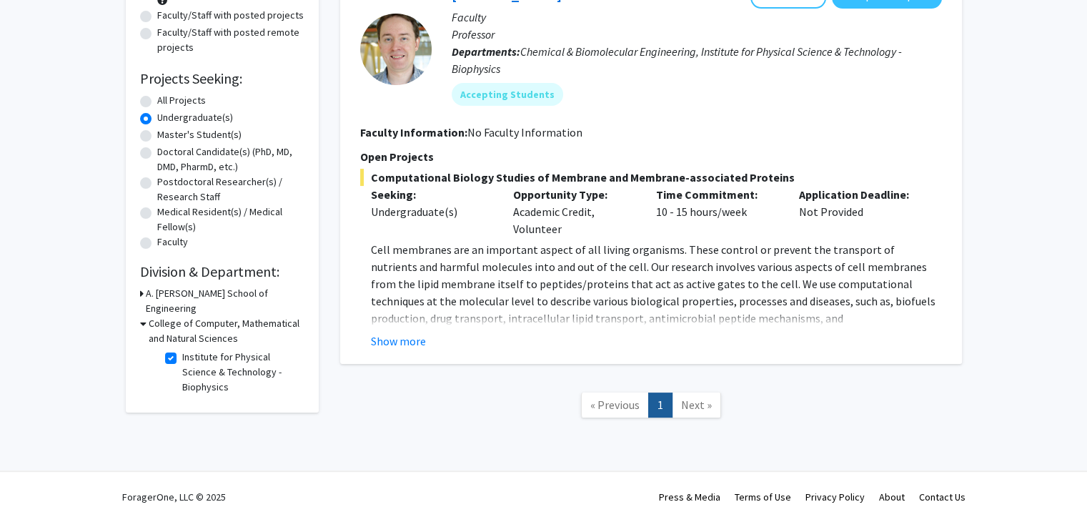
click at [182, 349] on label "Institute for Physical Science & Technology - Biophysics" at bounding box center [241, 371] width 119 height 45
click at [182, 349] on input "Institute for Physical Science & Technology - Biophysics" at bounding box center [186, 353] width 9 height 9
checkbox input "false"
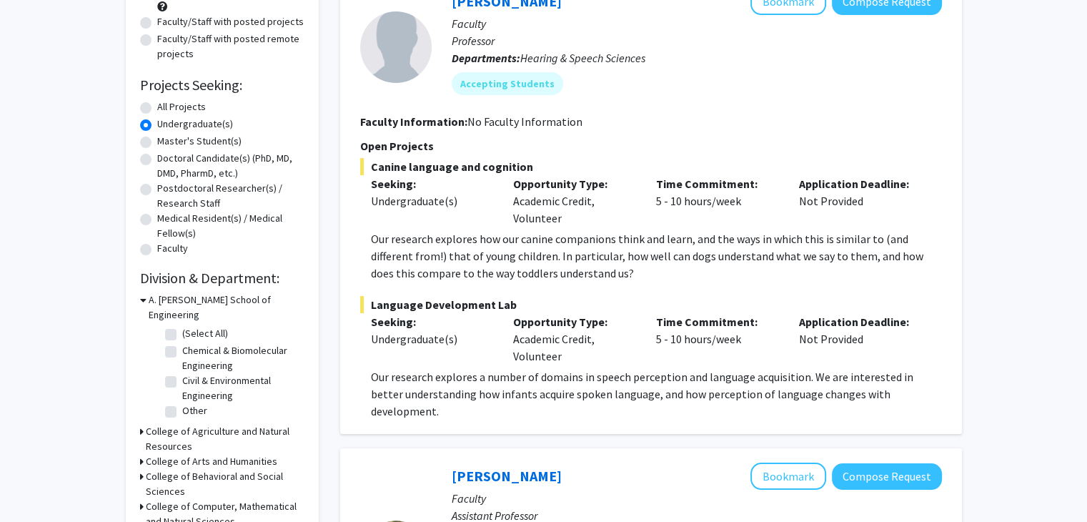
scroll to position [212, 0]
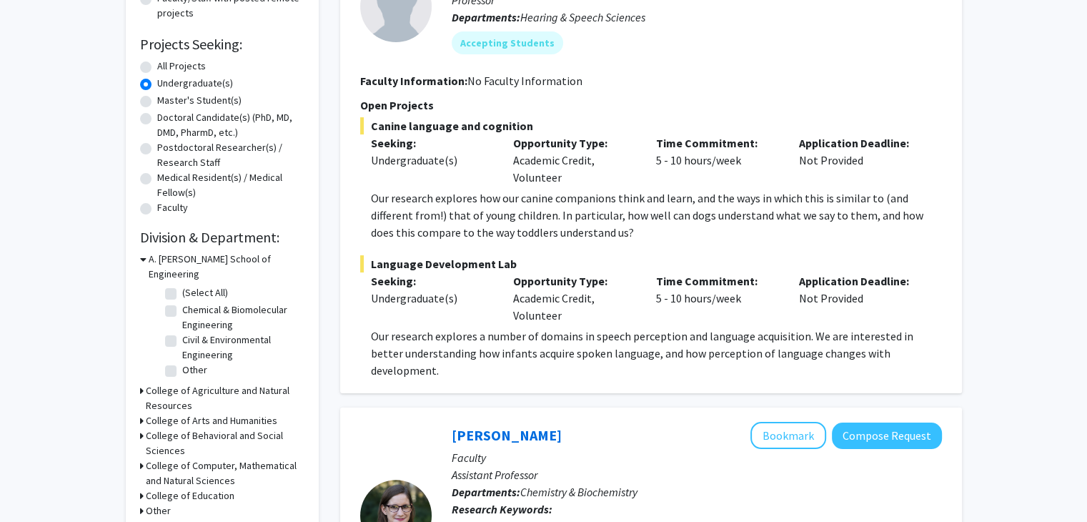
click at [149, 383] on h3 "College of Agriculture and Natural Resources" at bounding box center [225, 398] width 159 height 30
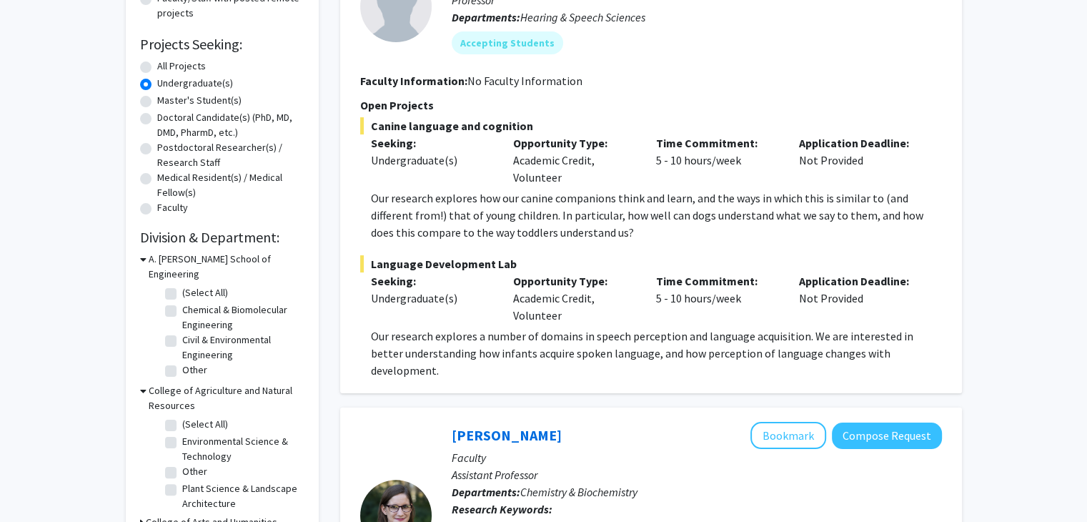
click at [182, 464] on label "Other" at bounding box center [194, 471] width 25 height 15
click at [182, 464] on input "Other" at bounding box center [186, 468] width 9 height 9
checkbox input "true"
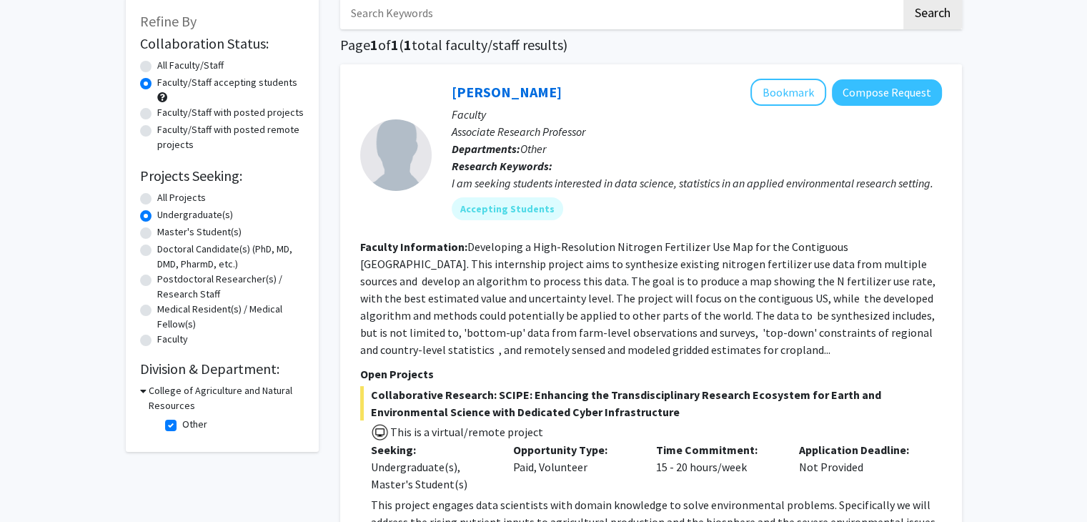
scroll to position [80, 0]
click at [181, 419] on fg-checkbox "Other Other" at bounding box center [233, 425] width 136 height 17
click at [182, 424] on label "Other" at bounding box center [194, 424] width 25 height 15
click at [182, 424] on input "Other" at bounding box center [186, 421] width 9 height 9
checkbox input "false"
